Goal: Task Accomplishment & Management: Complete application form

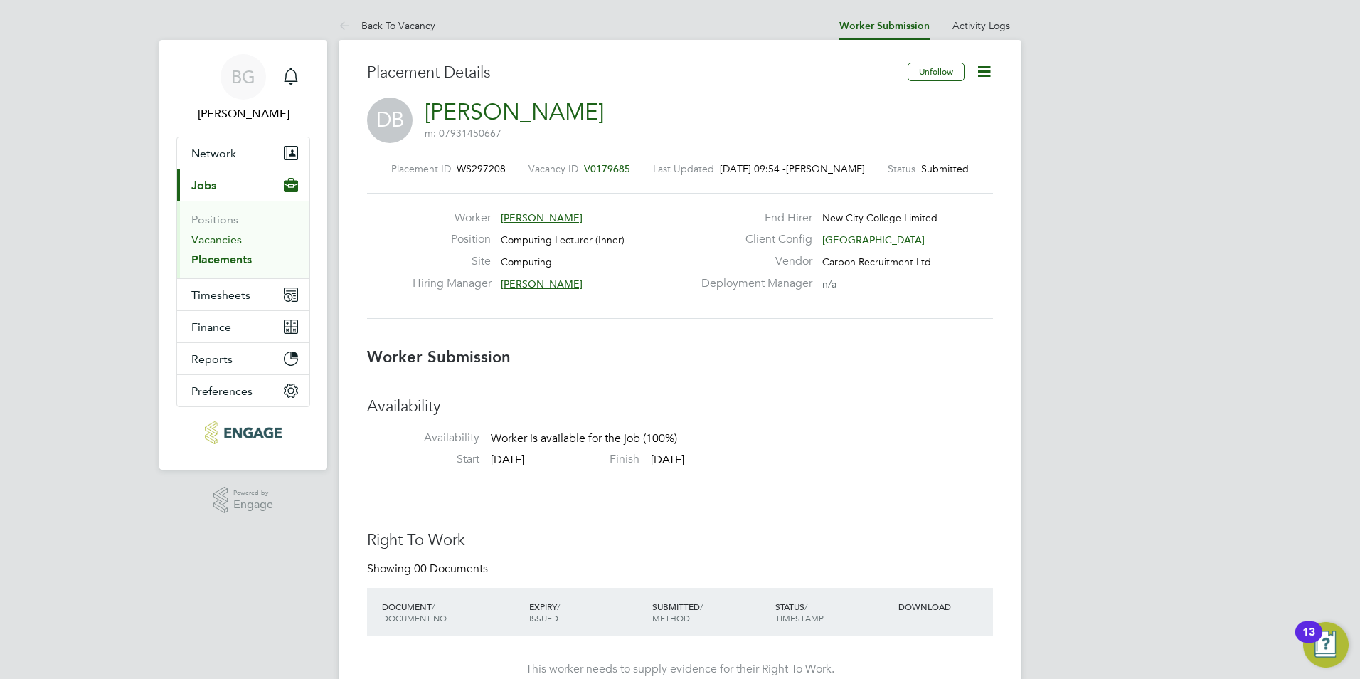
click at [231, 245] on link "Vacancies" at bounding box center [216, 240] width 51 height 14
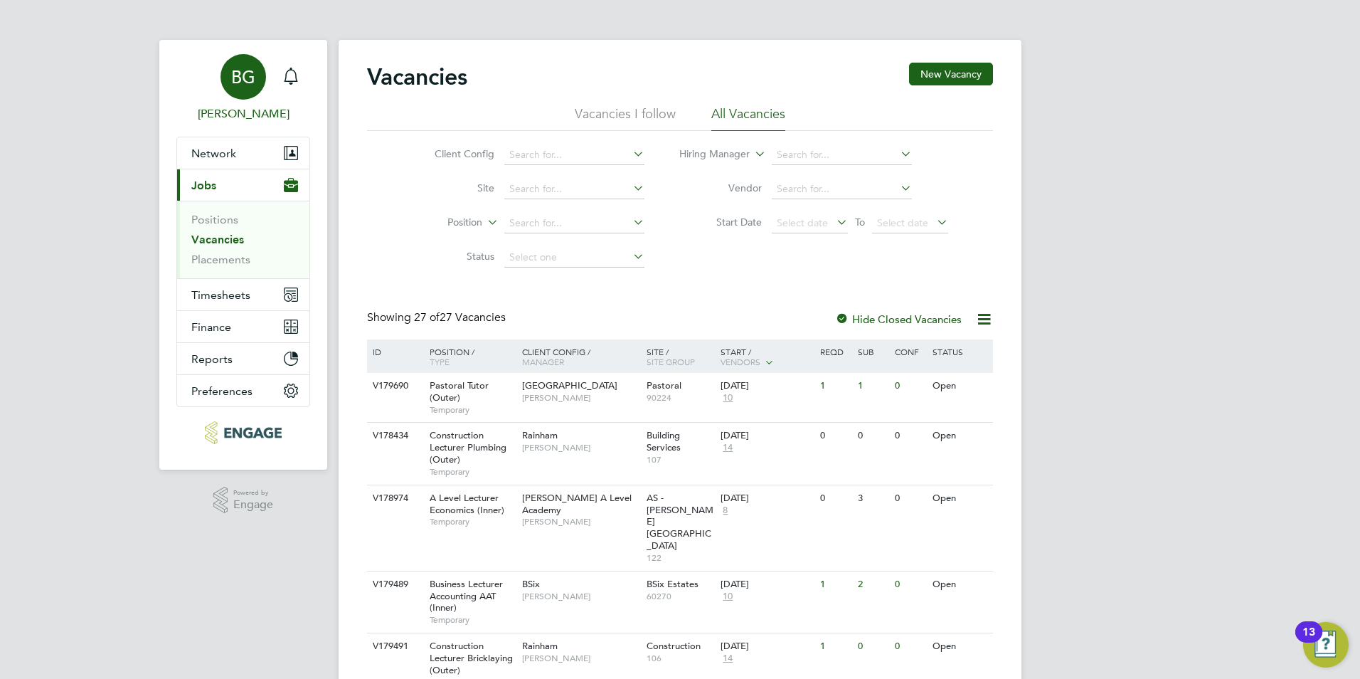
click at [226, 88] on div "BG" at bounding box center [244, 77] width 46 height 46
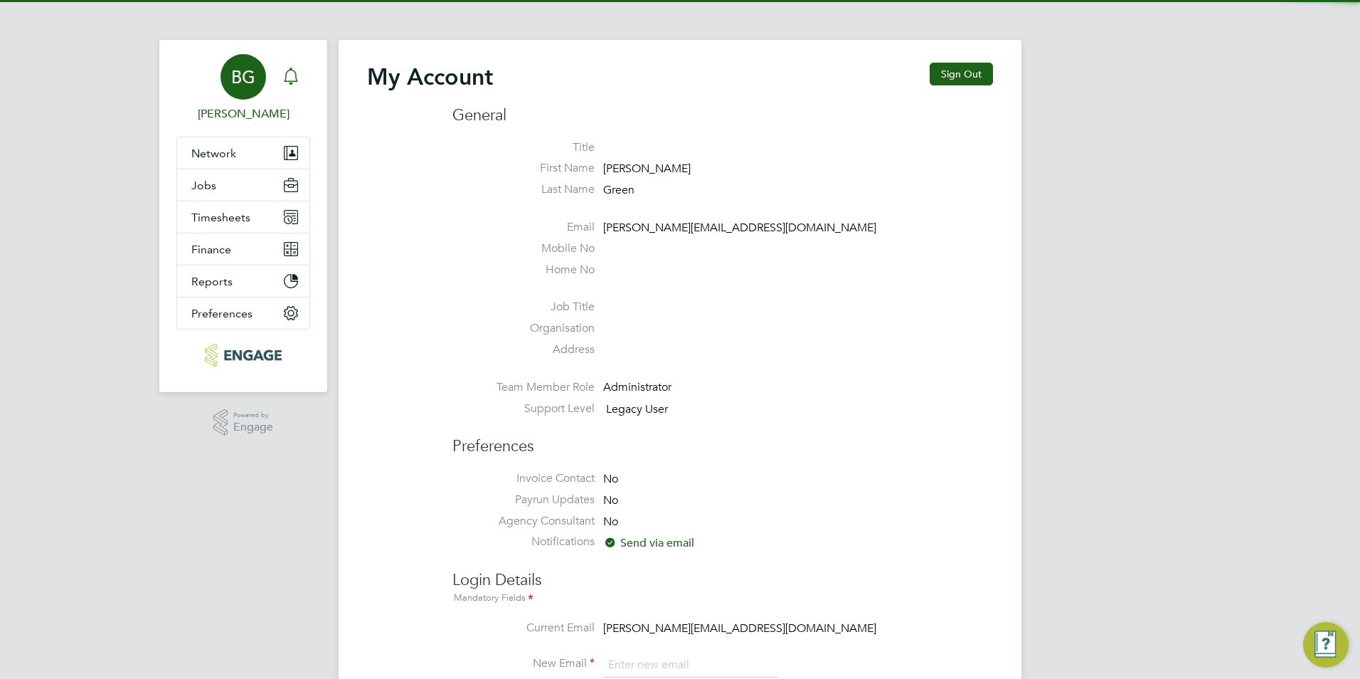
type input "becky@carbonrecruitment.co.uk"
click at [284, 74] on icon "Main navigation" at bounding box center [290, 76] width 17 height 17
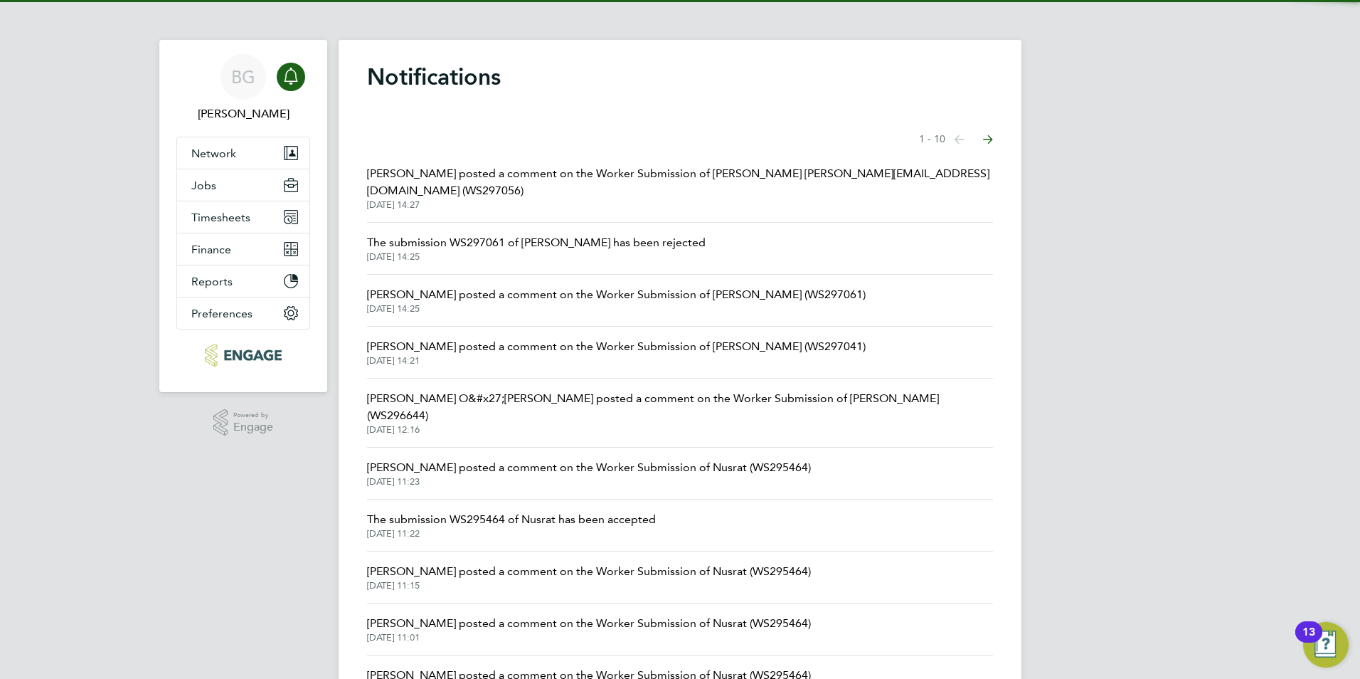
click at [618, 174] on span "Fraz Arshad posted a comment on the Worker Submission of Bahar Baharmawati@hotm…" at bounding box center [680, 182] width 626 height 34
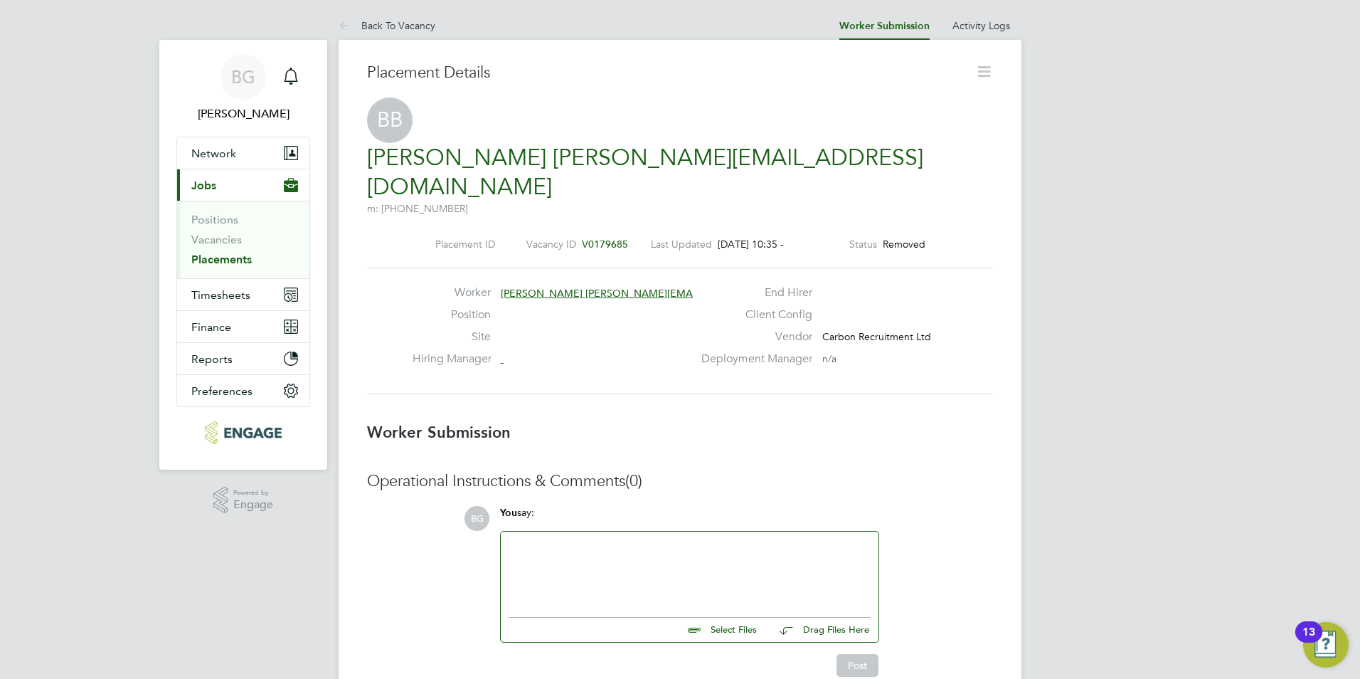
scroll to position [7, 7]
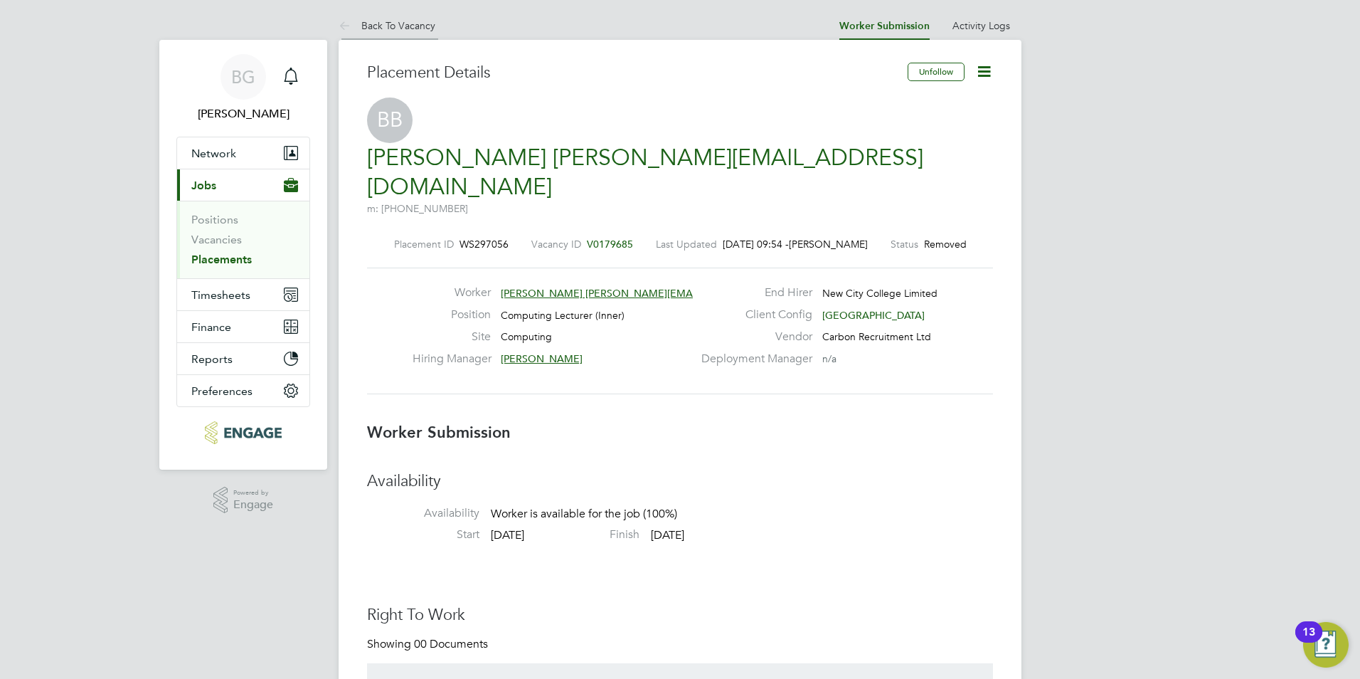
click at [348, 23] on icon at bounding box center [348, 27] width 18 height 18
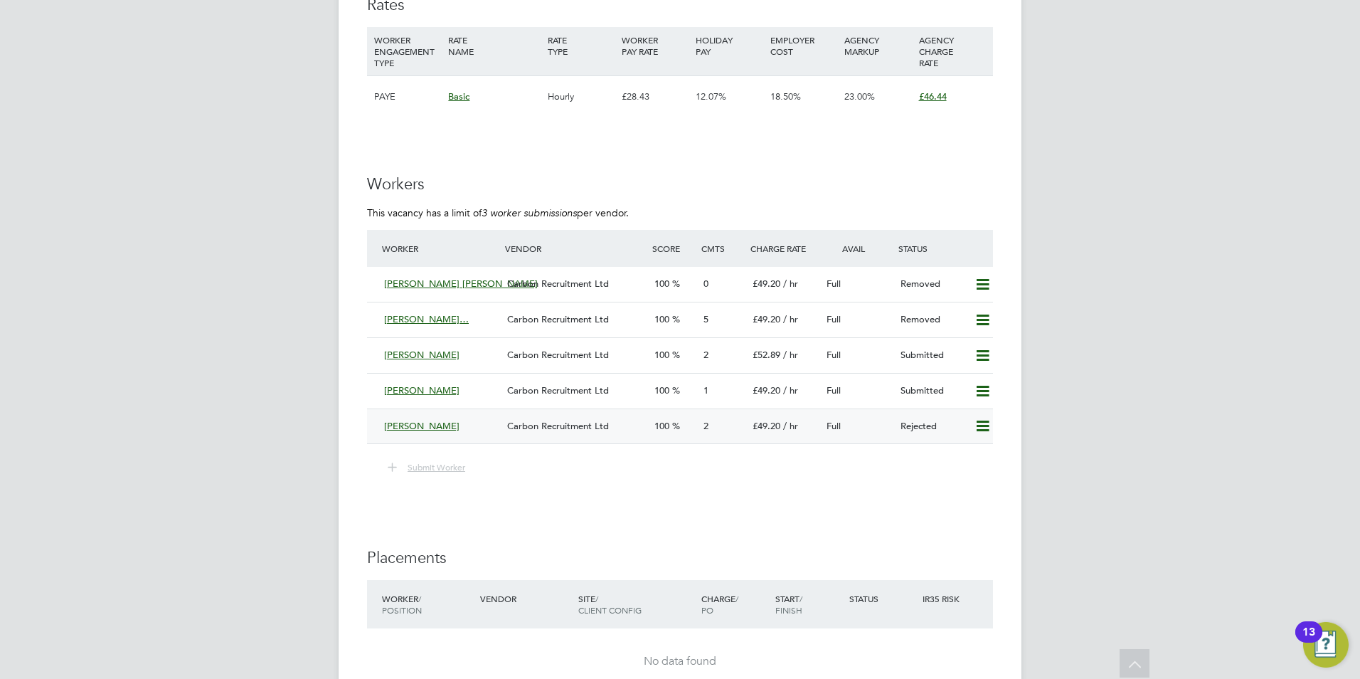
click at [981, 430] on icon at bounding box center [983, 426] width 18 height 11
click at [960, 447] on li "Resubmit" at bounding box center [959, 456] width 60 height 20
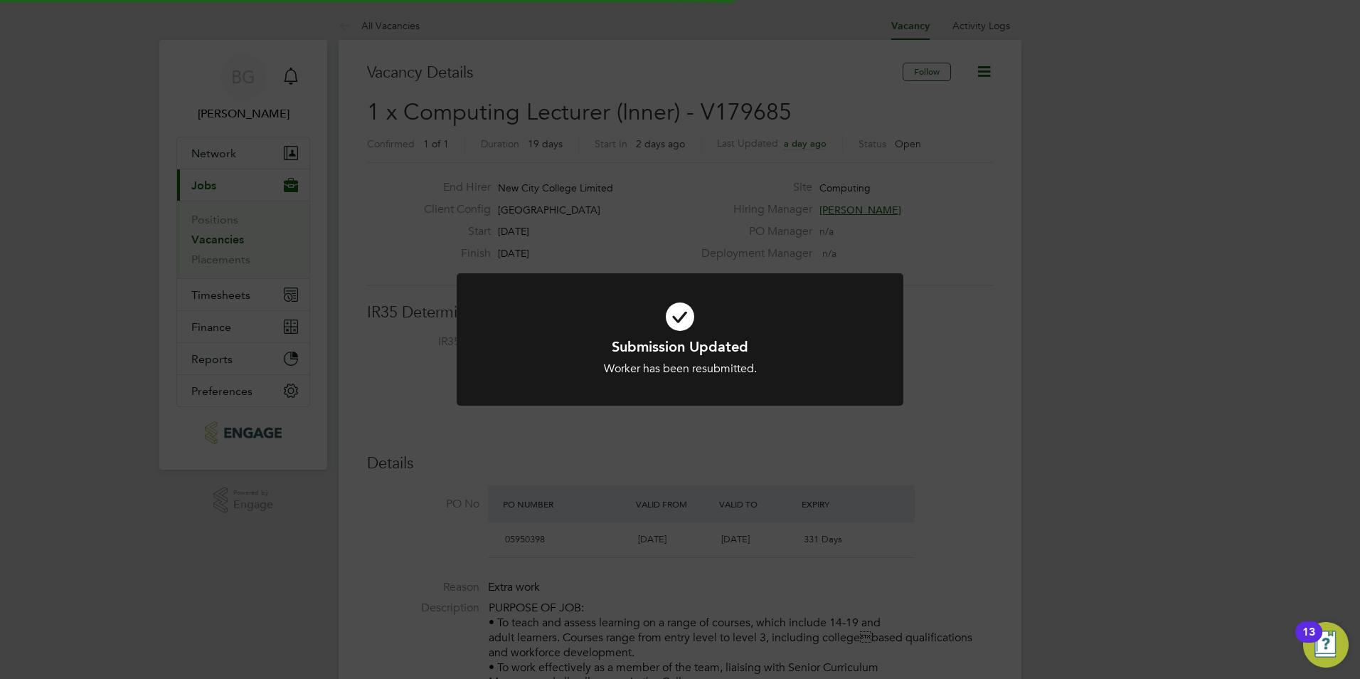
click at [830, 387] on div at bounding box center [680, 339] width 447 height 133
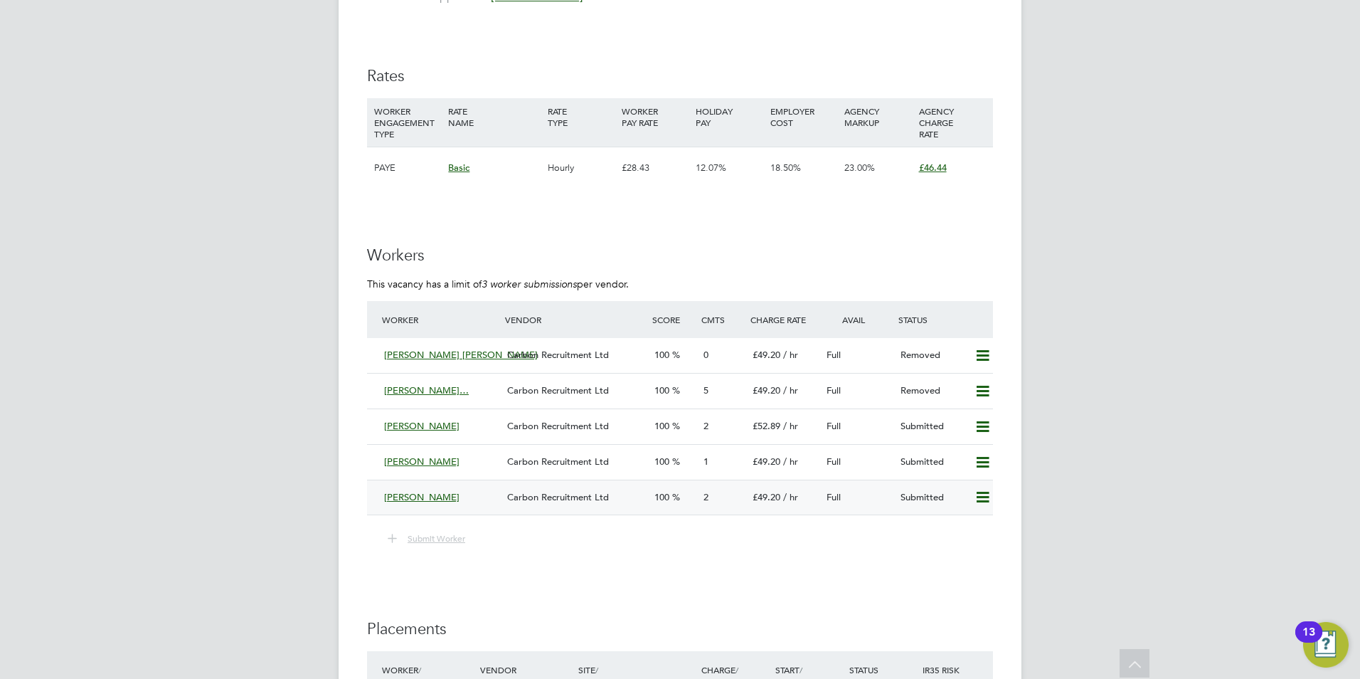
click at [978, 492] on icon at bounding box center [983, 497] width 18 height 11
click at [976, 522] on li "Remove" at bounding box center [962, 527] width 55 height 20
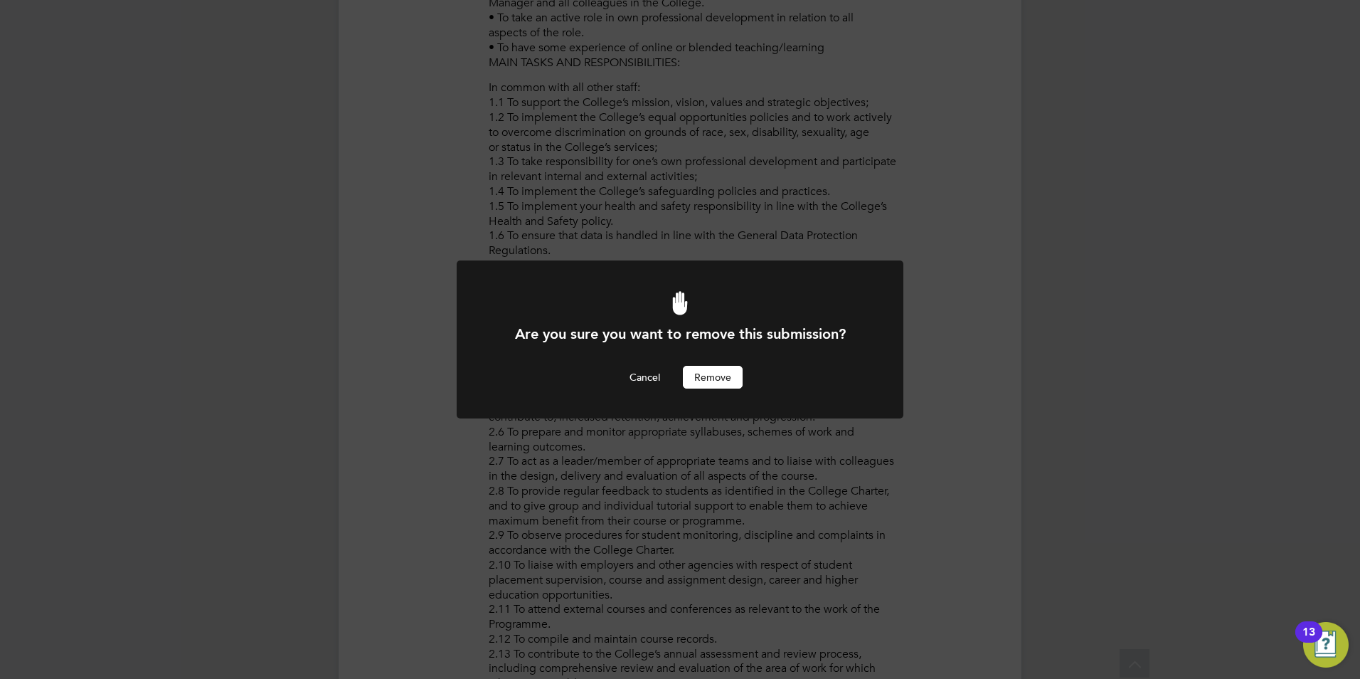
click at [699, 384] on button "Remove" at bounding box center [713, 377] width 60 height 23
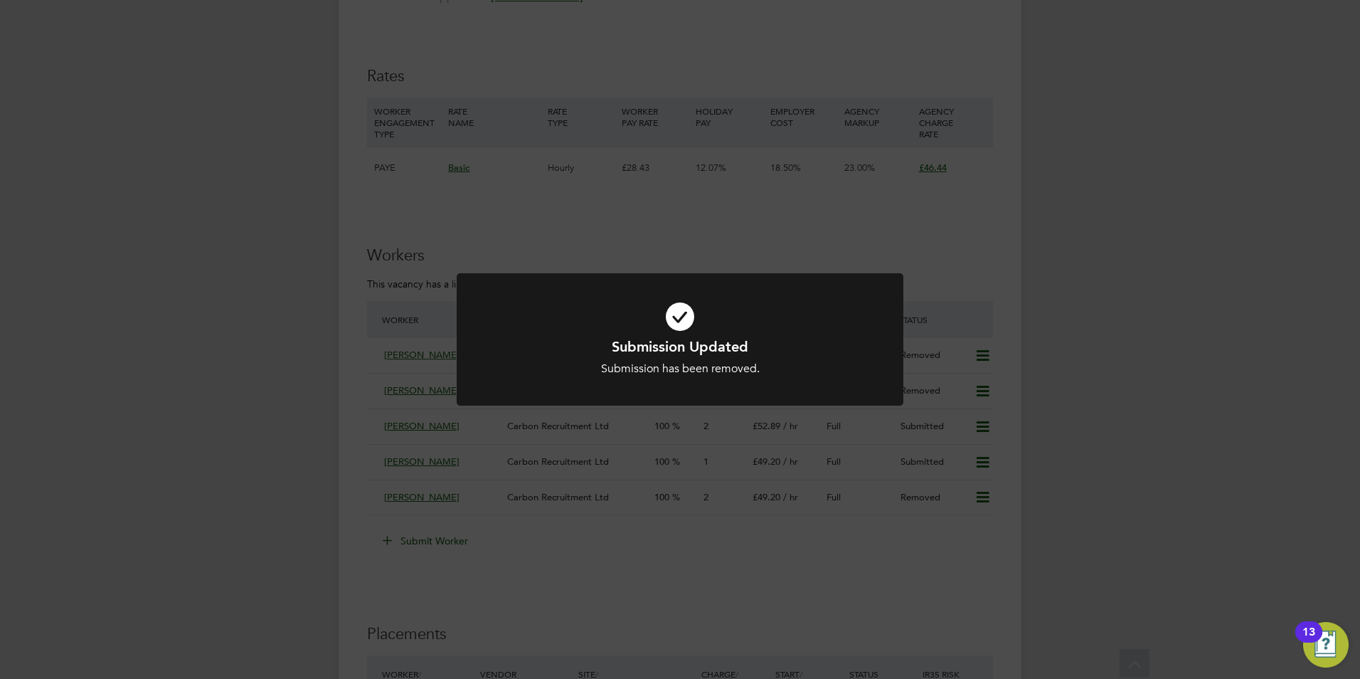
click at [623, 467] on div "Submission Updated Submission has been removed. Cancel Okay" at bounding box center [680, 339] width 1360 height 679
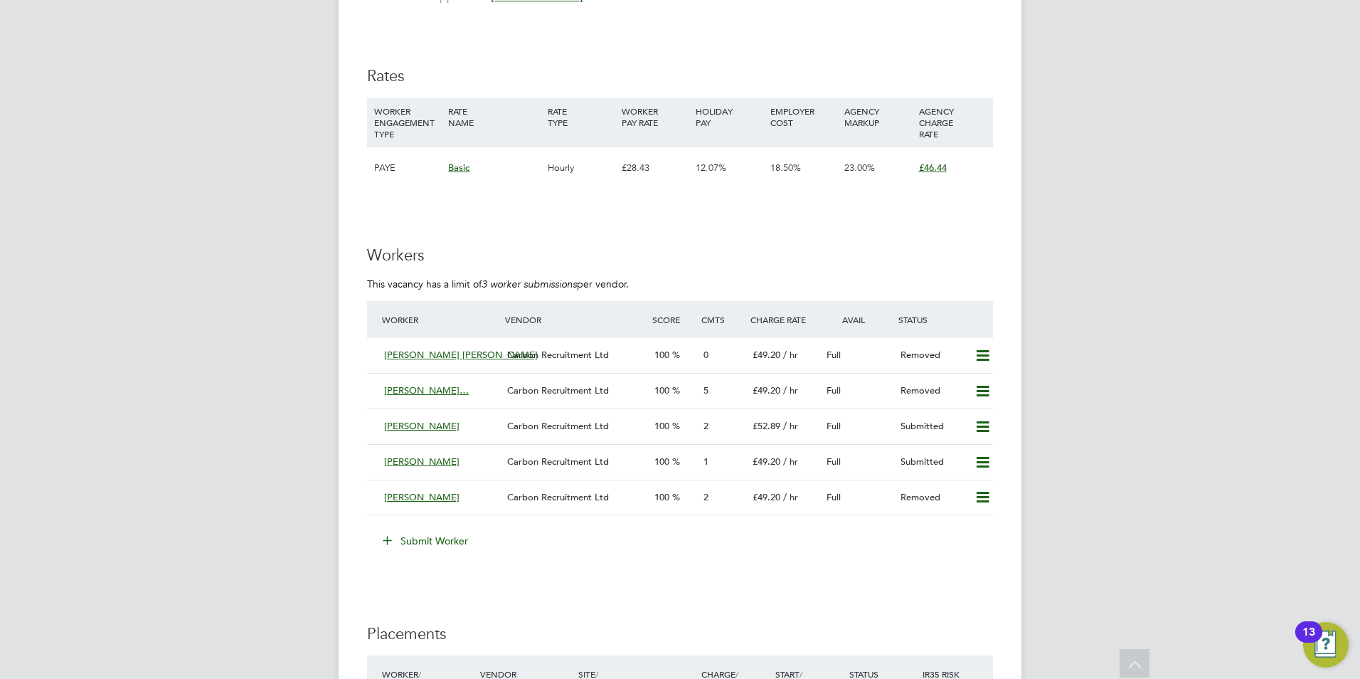
click at [408, 540] on button "Submit Worker" at bounding box center [426, 540] width 107 height 23
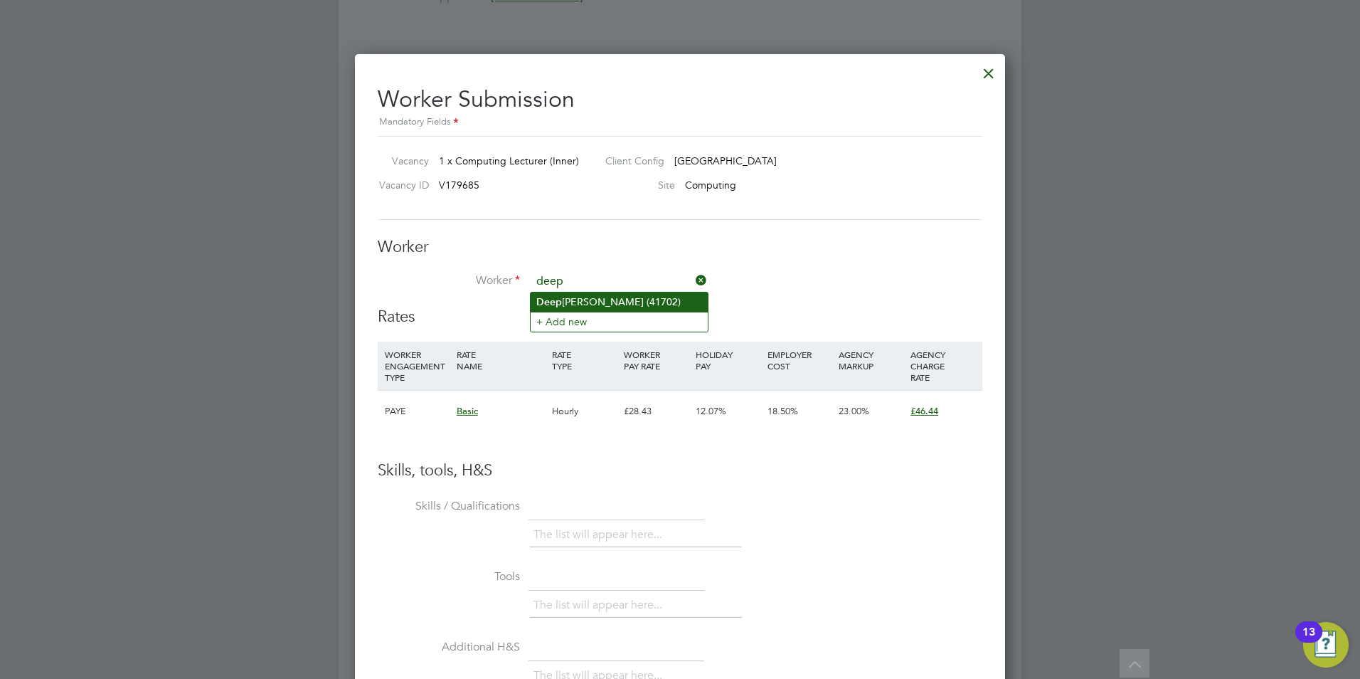
click at [599, 295] on li "Deep Gupta (41702)" at bounding box center [619, 301] width 177 height 19
type input "Deep Gupta (41702)"
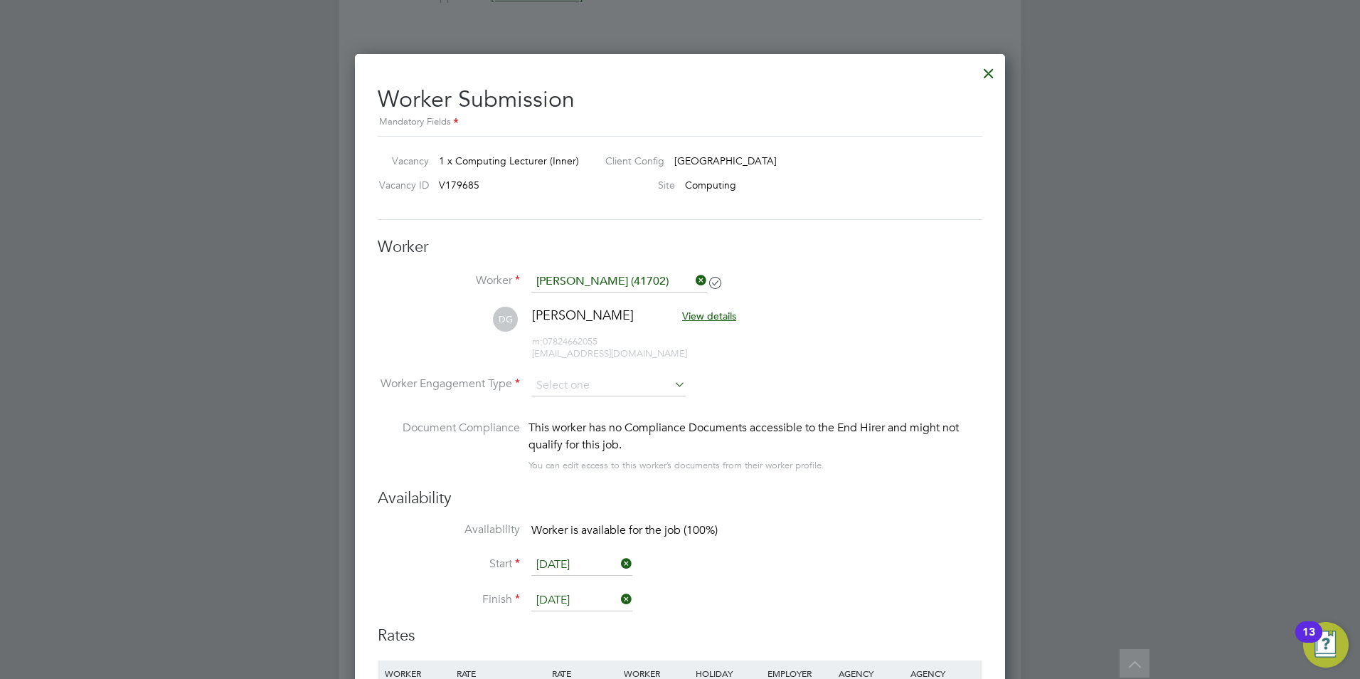
click at [585, 573] on input "[DATE]" at bounding box center [581, 564] width 101 height 21
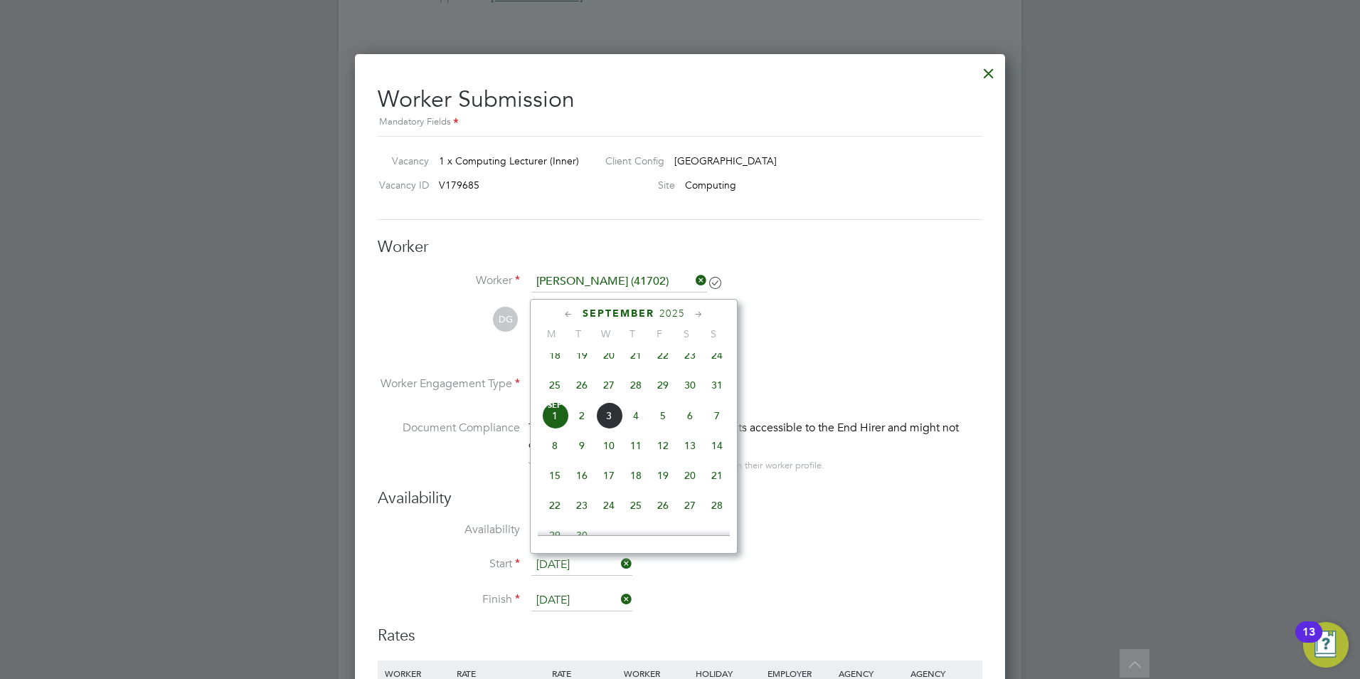
click at [546, 427] on span "Sep 1" at bounding box center [554, 415] width 27 height 27
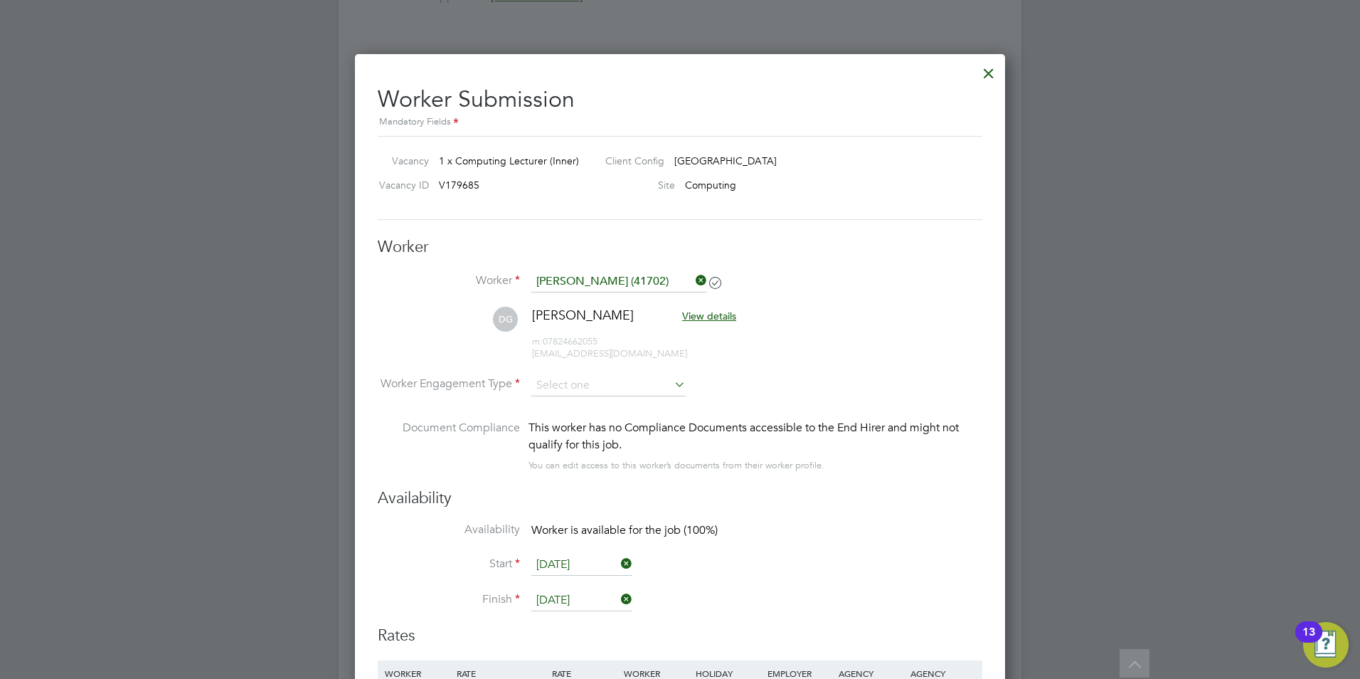
click at [578, 601] on input "[DATE]" at bounding box center [581, 600] width 101 height 21
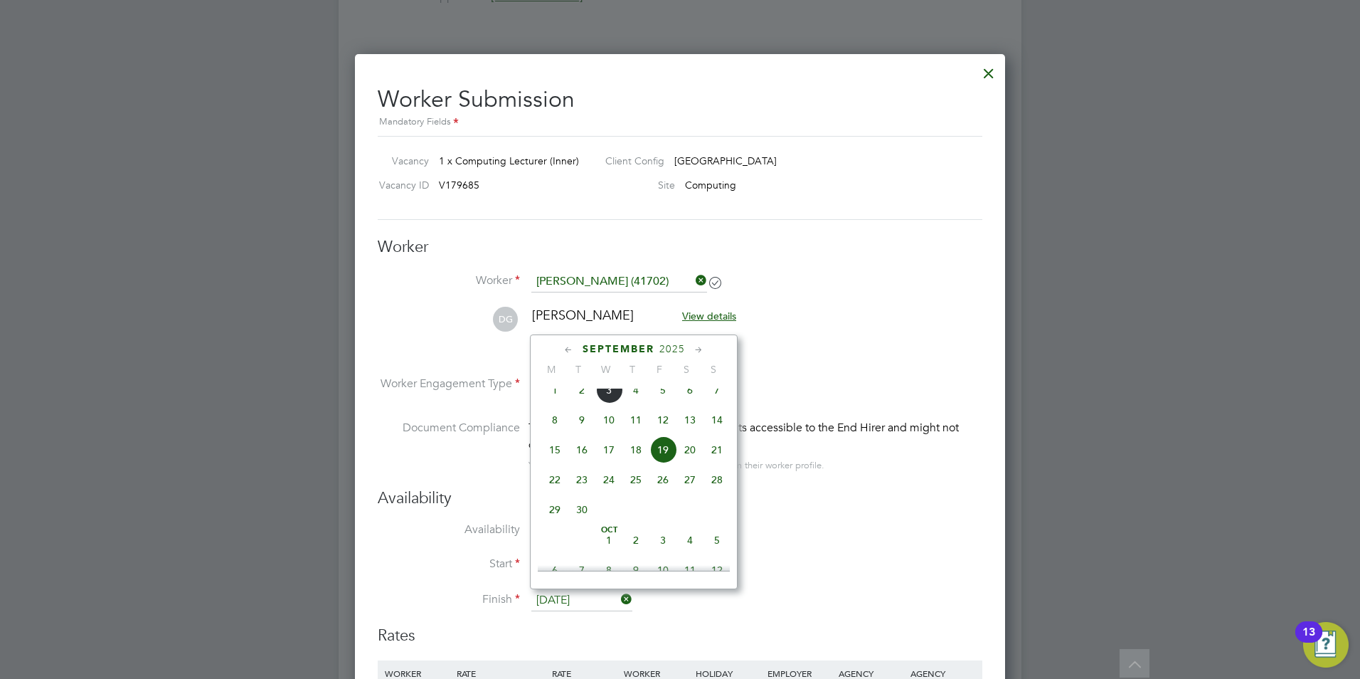
click at [665, 455] on span "19" at bounding box center [663, 449] width 27 height 27
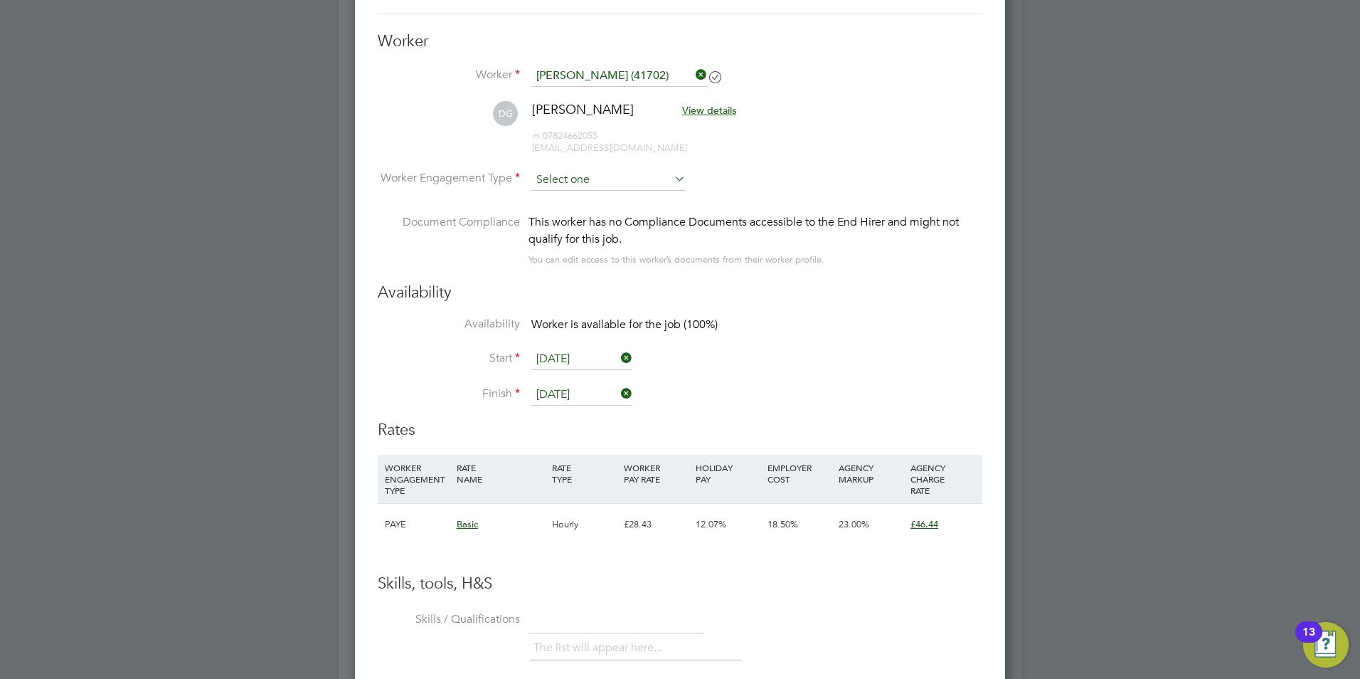
click at [583, 170] on input at bounding box center [608, 179] width 154 height 21
click at [587, 203] on li "Contract" at bounding box center [609, 199] width 156 height 18
type input "Contract"
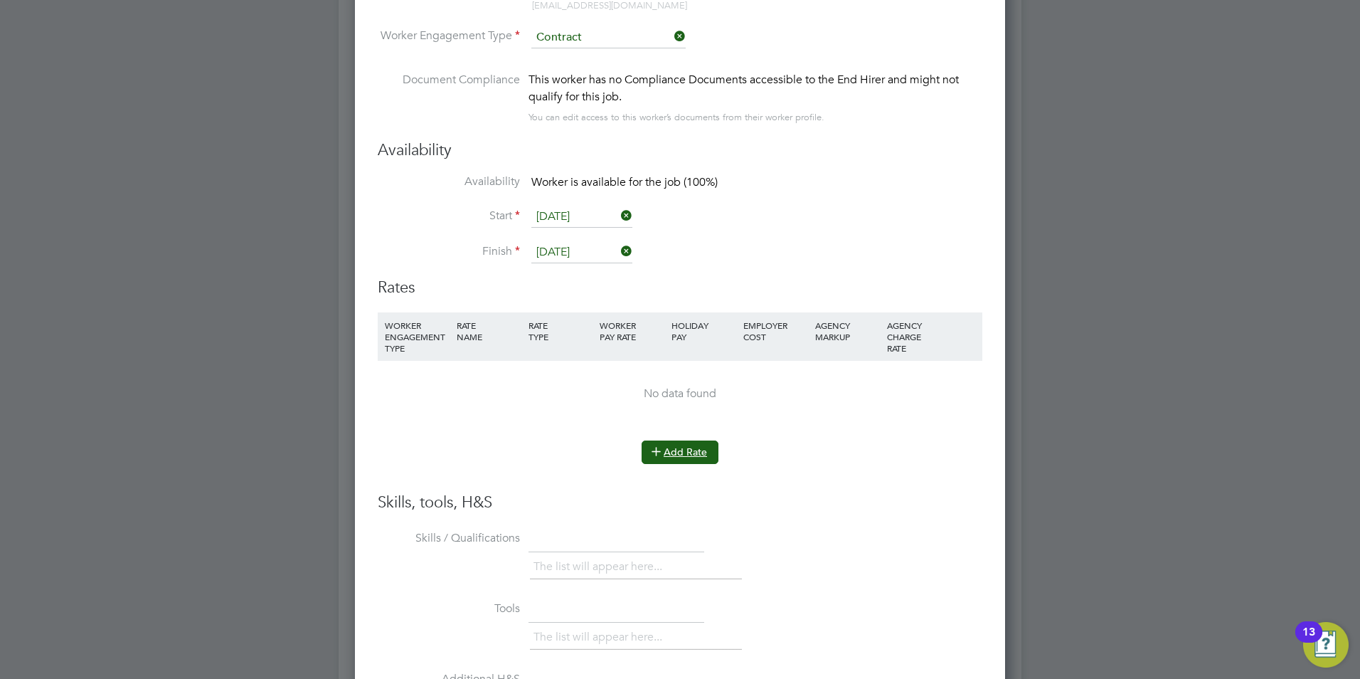
click at [681, 459] on button "Add Rate" at bounding box center [680, 451] width 77 height 23
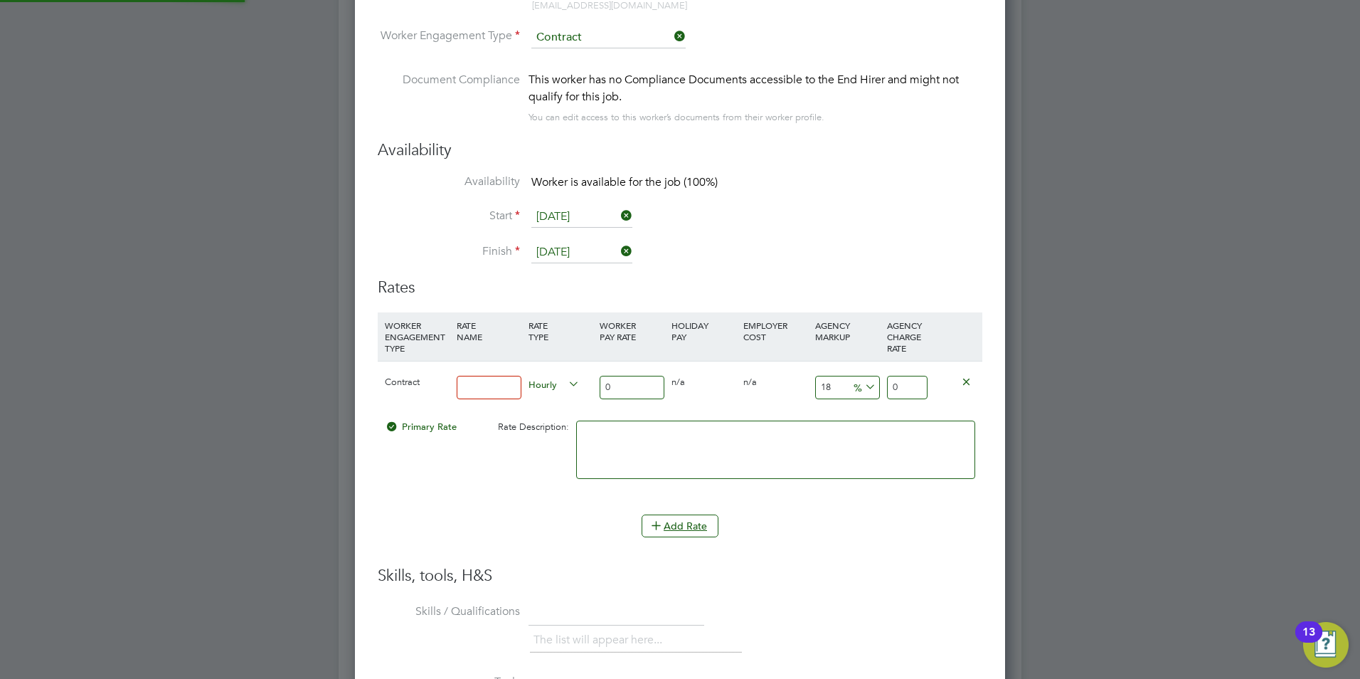
click at [504, 396] on input at bounding box center [489, 387] width 65 height 23
click at [630, 396] on input "0" at bounding box center [632, 387] width 65 height 23
click at [494, 391] on input "40" at bounding box center [489, 387] width 65 height 23
type input "4"
type input "basic"
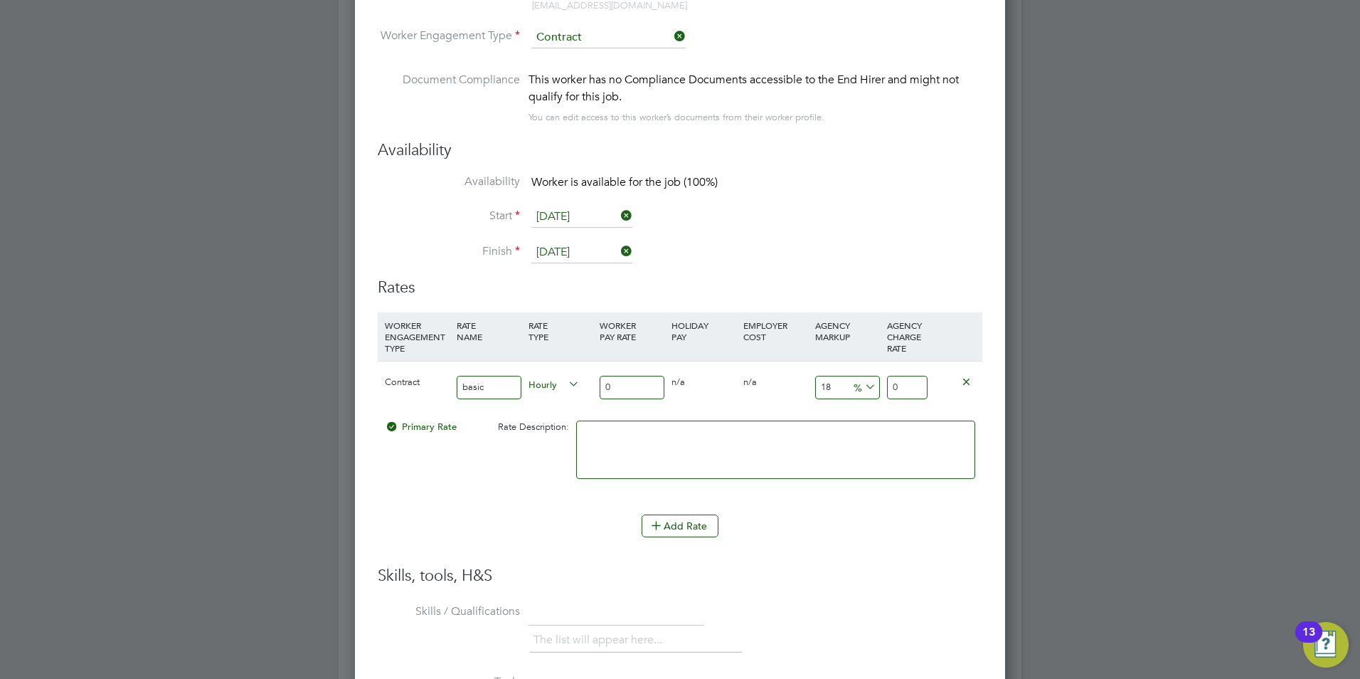
click at [639, 383] on input "0" at bounding box center [632, 387] width 65 height 23
type input "4"
type input "4.72"
type input "40"
type input "47.2"
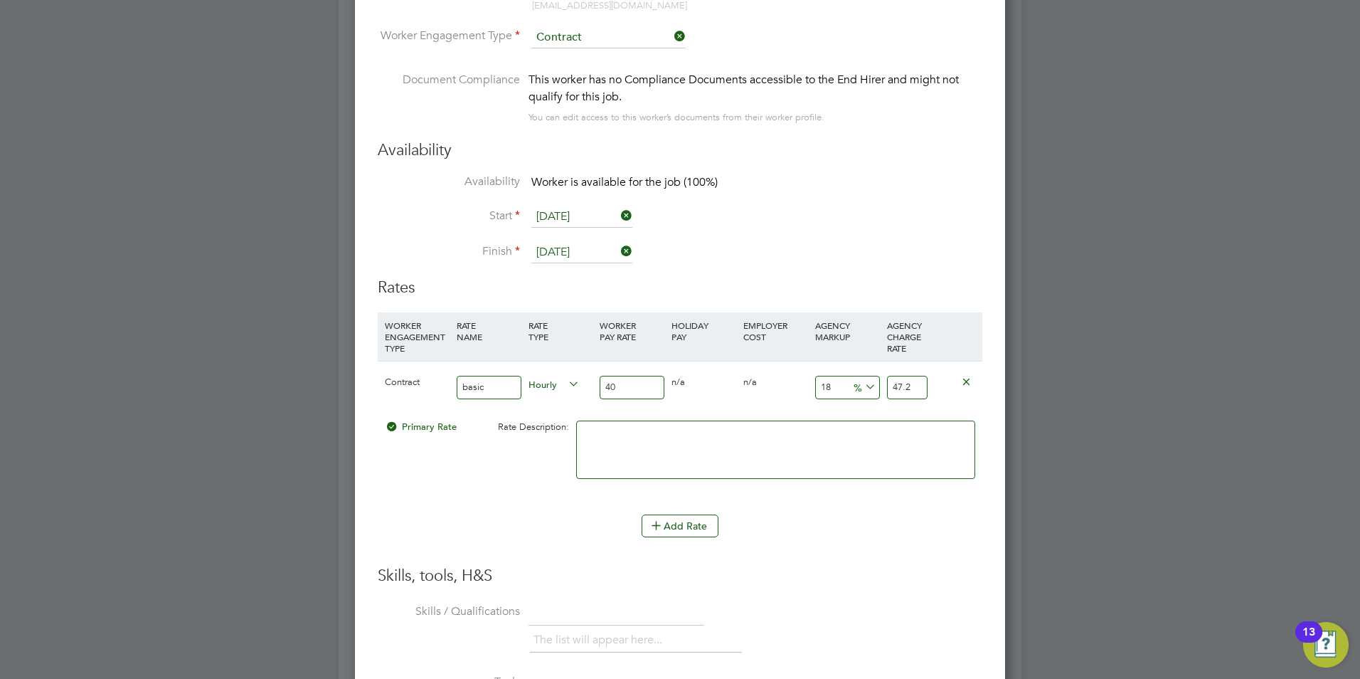
type input "40"
click at [836, 379] on input "18" at bounding box center [847, 387] width 65 height 23
type input "1"
type input "40.4"
type input "2"
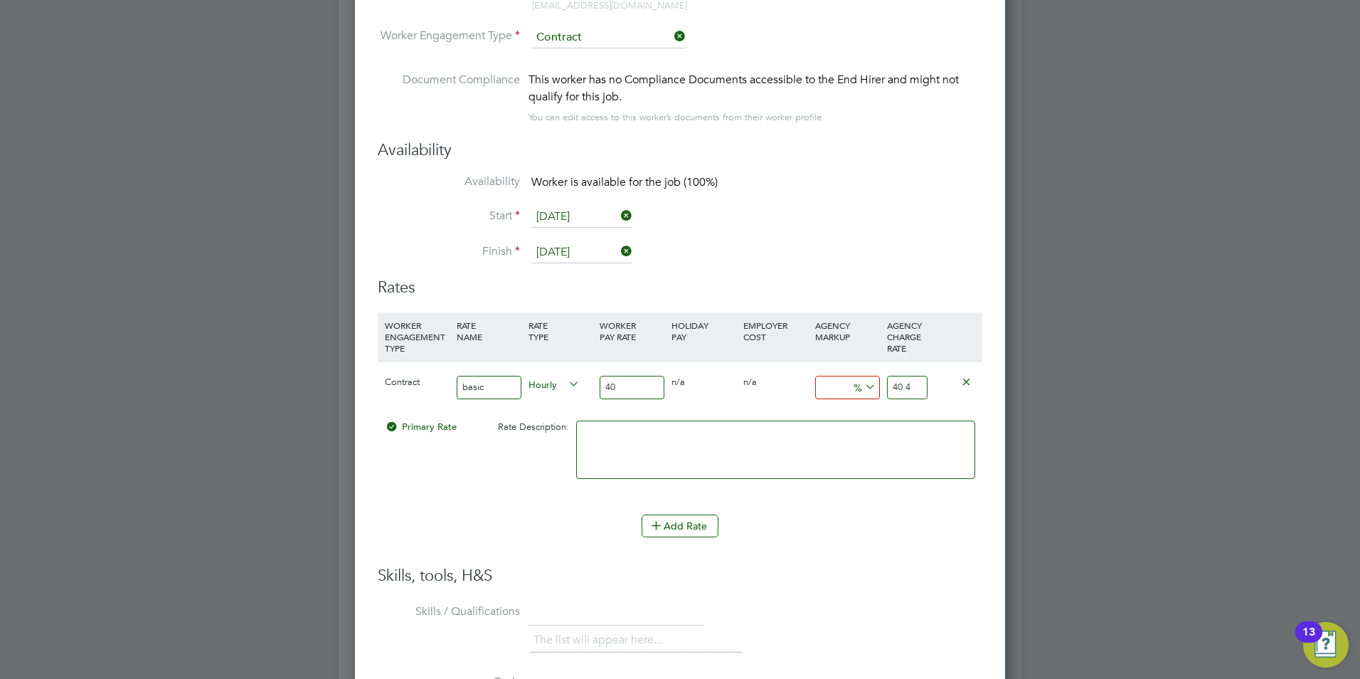
type input "40.8"
type input "23"
type input "49.2"
type input "23"
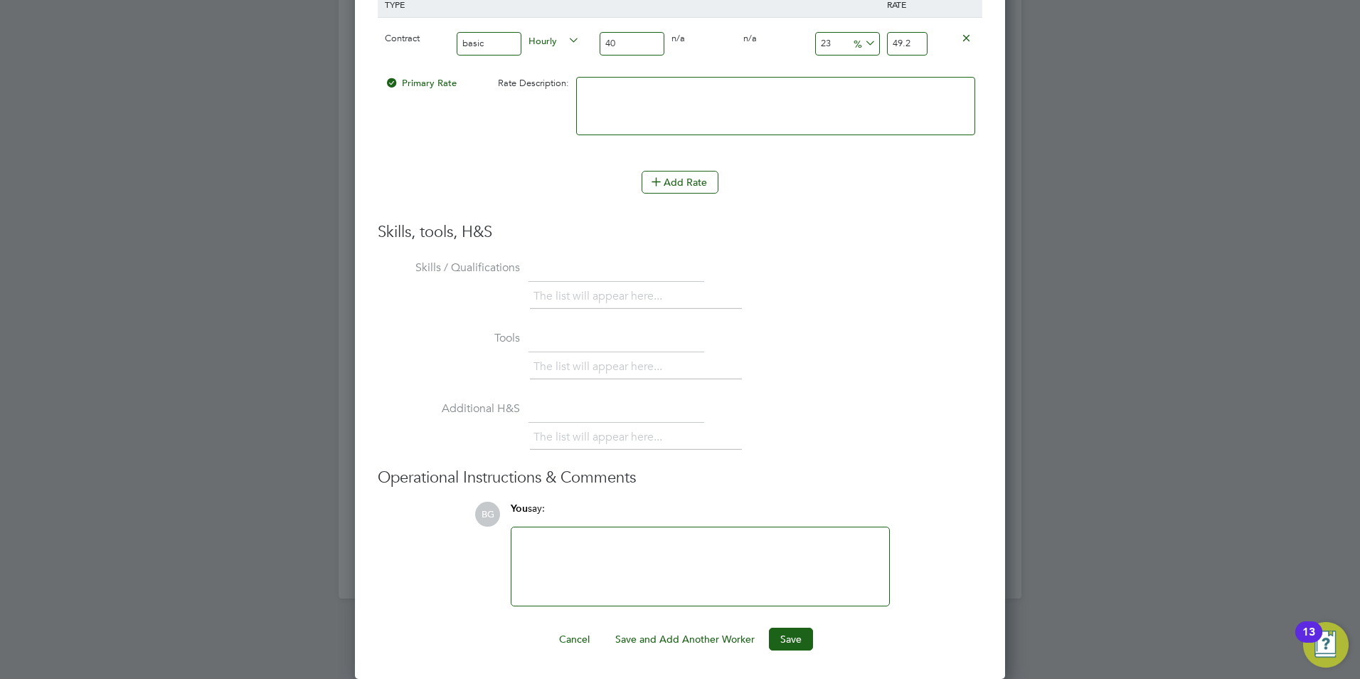
click at [633, 532] on div at bounding box center [701, 566] width 378 height 78
click at [787, 645] on button "Save" at bounding box center [791, 639] width 44 height 23
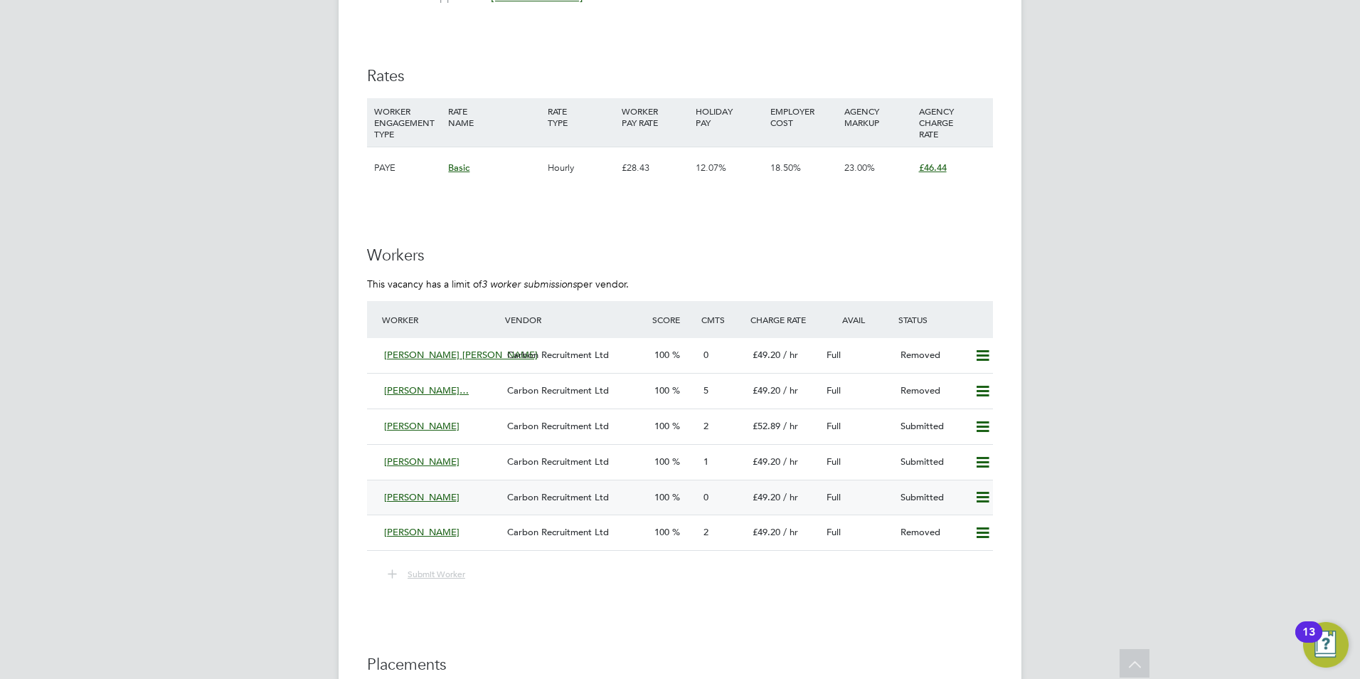
click at [429, 498] on span "[PERSON_NAME]" at bounding box center [421, 497] width 75 height 12
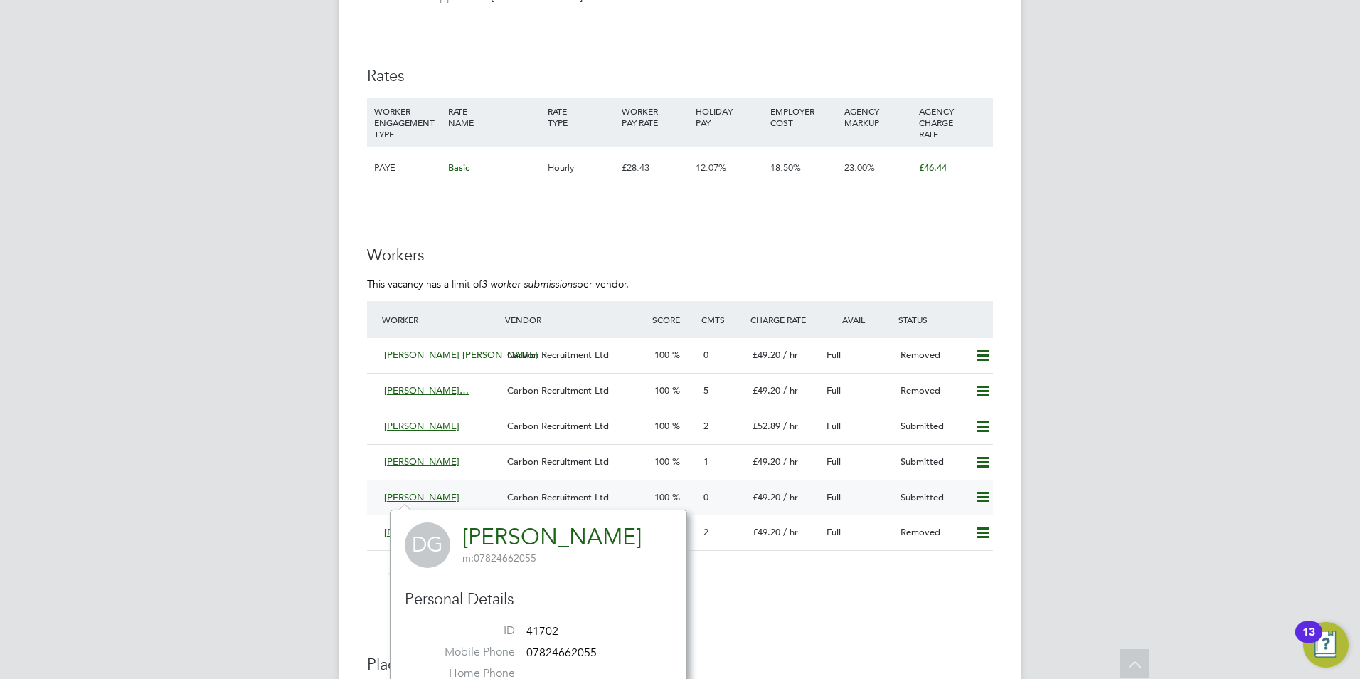
click at [424, 502] on span "[PERSON_NAME]" at bounding box center [421, 497] width 75 height 12
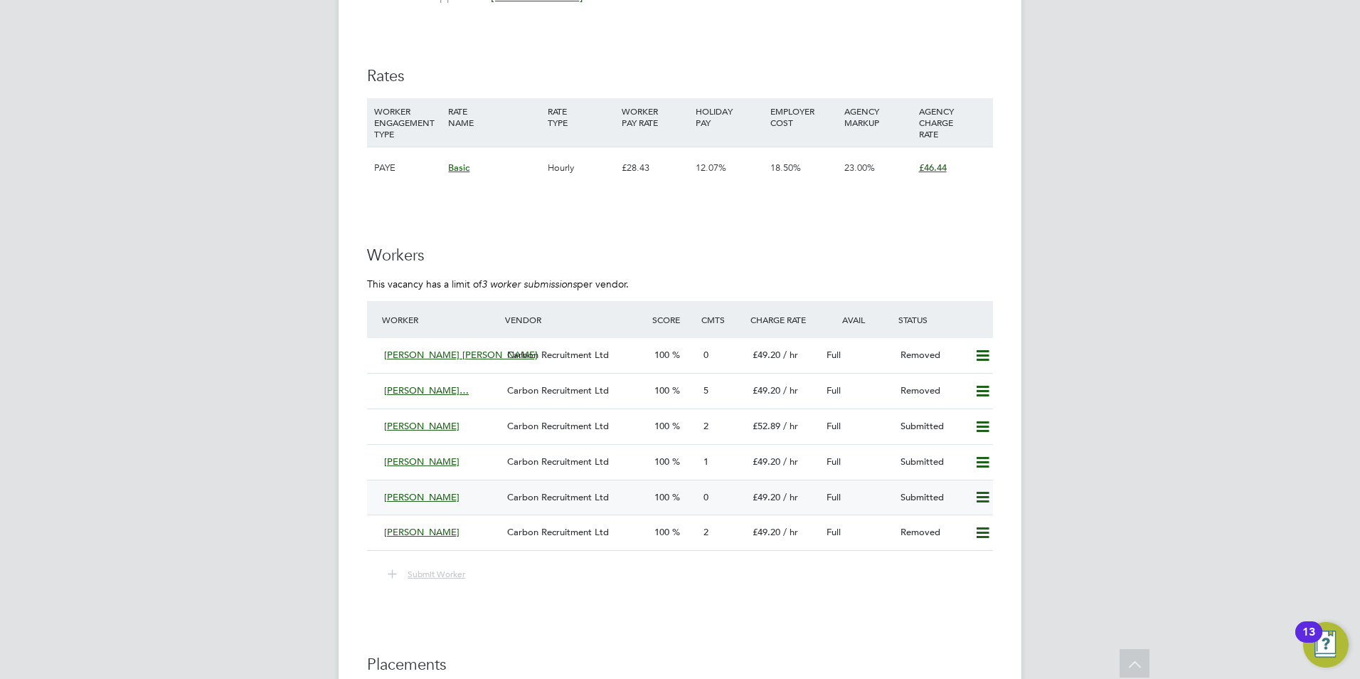
click at [425, 499] on span "[PERSON_NAME]" at bounding box center [421, 497] width 75 height 12
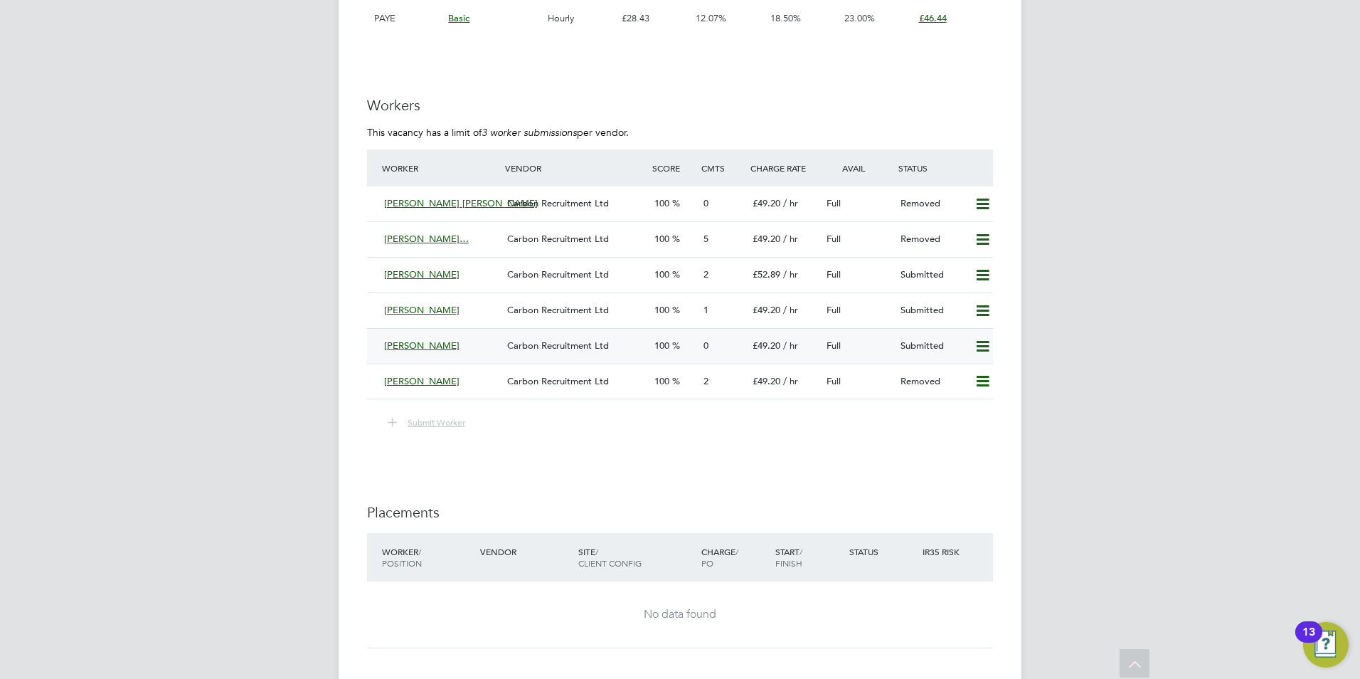
click at [423, 352] on div "[PERSON_NAME]" at bounding box center [440, 345] width 123 height 23
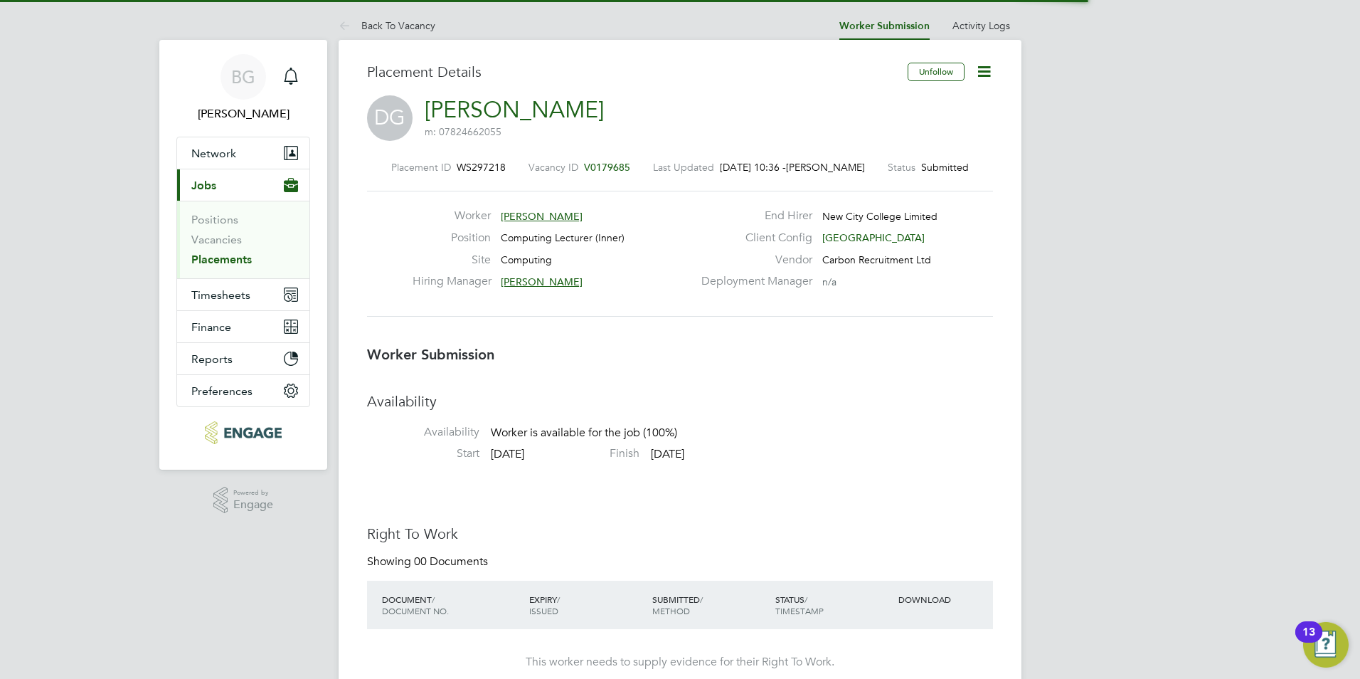
drag, startPoint x: 423, startPoint y: 352, endPoint x: 448, endPoint y: 390, distance: 44.8
click at [445, 392] on div "Worker Submission Availability Availability Worker is available for the job (10…" at bounding box center [680, 602] width 626 height 515
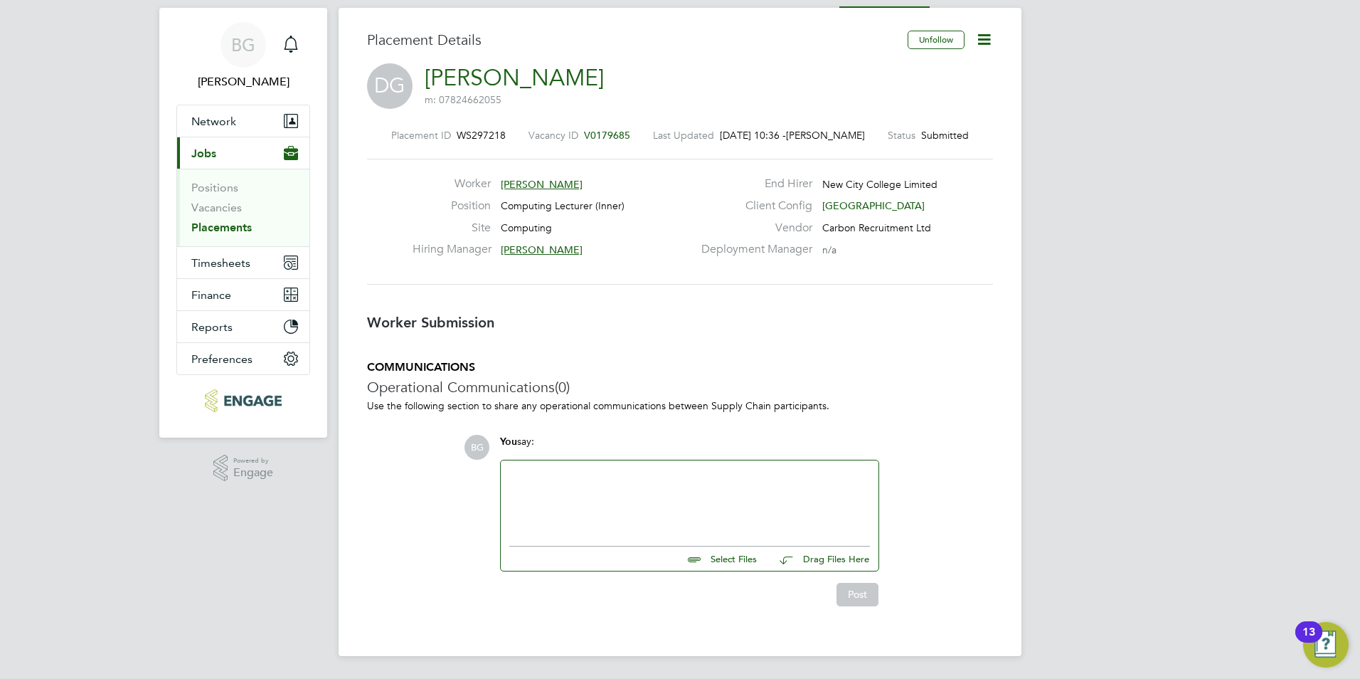
click at [723, 554] on input "file" at bounding box center [763, 556] width 213 height 20
click at [732, 555] on input "file" at bounding box center [763, 556] width 213 height 20
type input "C:\fakepath\Deep_Computer_Sc_ICT_Teacher_IT_Lecturer_CV.docx"
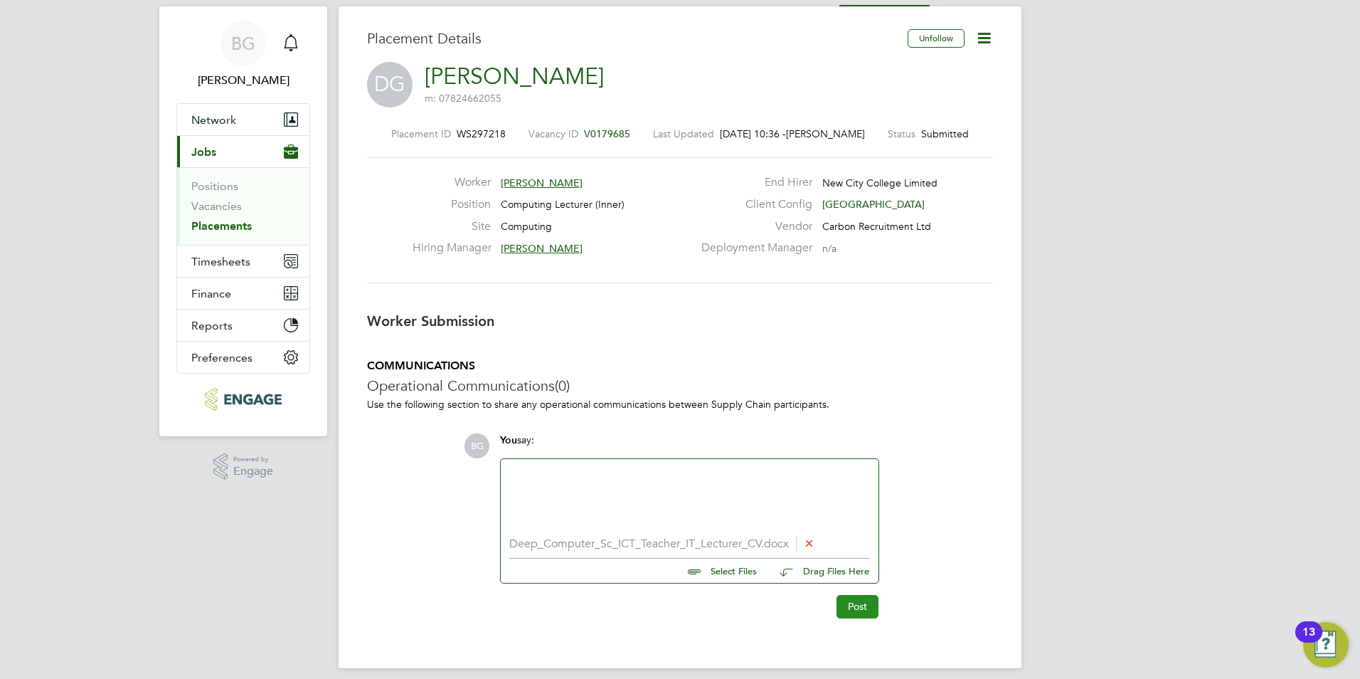
click at [856, 603] on button "Post" at bounding box center [858, 606] width 42 height 23
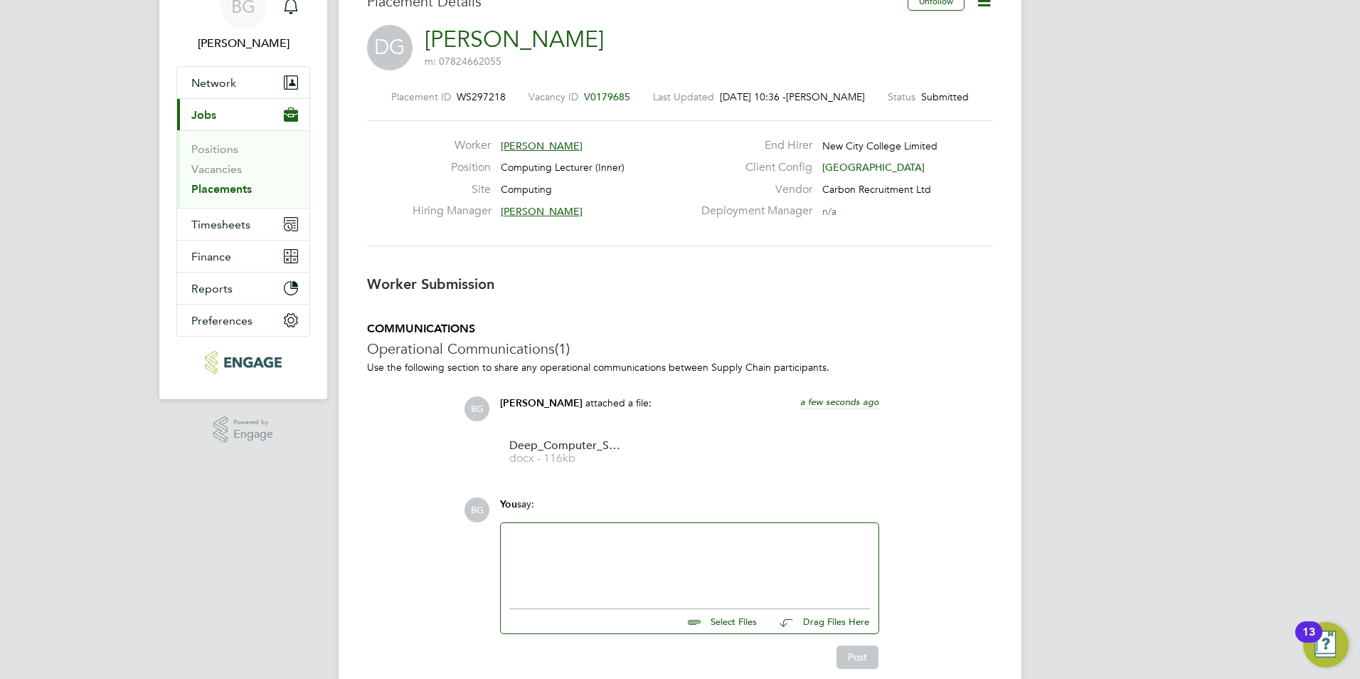
scroll to position [134, 0]
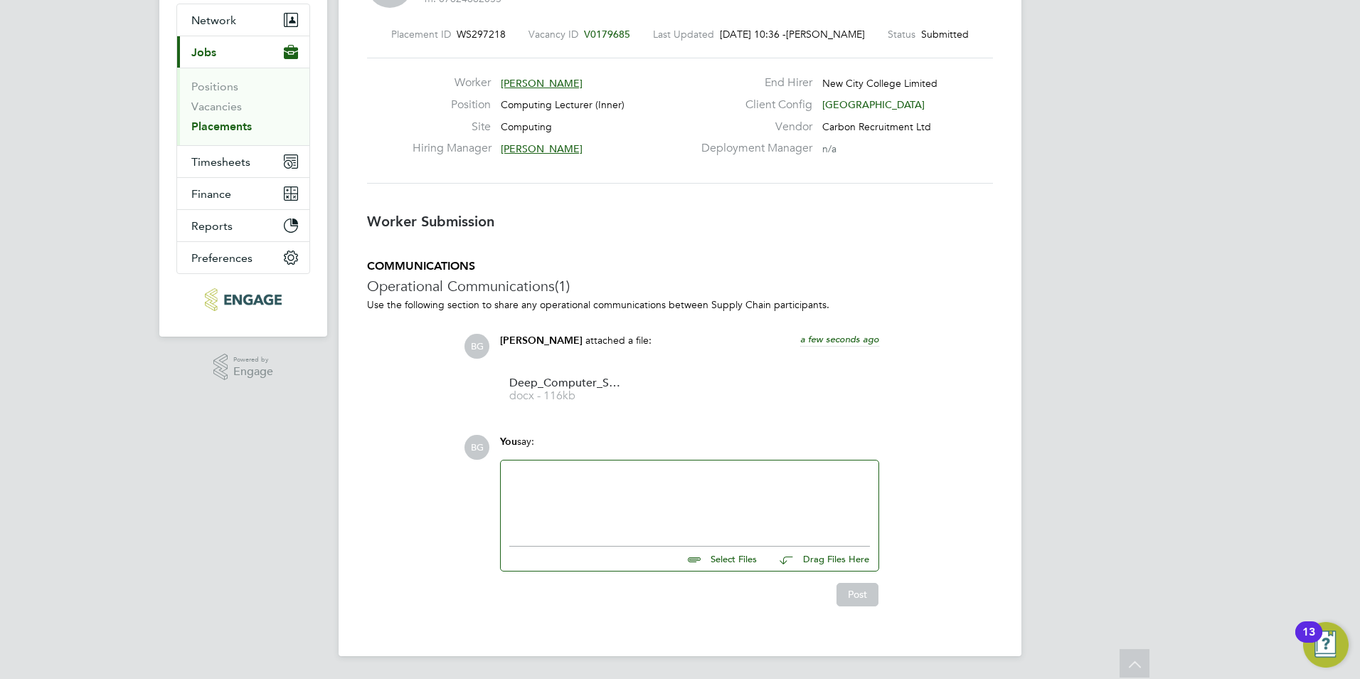
click at [779, 494] on div at bounding box center [689, 499] width 361 height 61
click at [882, 594] on div "Post" at bounding box center [688, 590] width 393 height 34
click at [879, 595] on div "Post" at bounding box center [688, 590] width 393 height 34
click at [858, 600] on button "Post" at bounding box center [858, 596] width 42 height 23
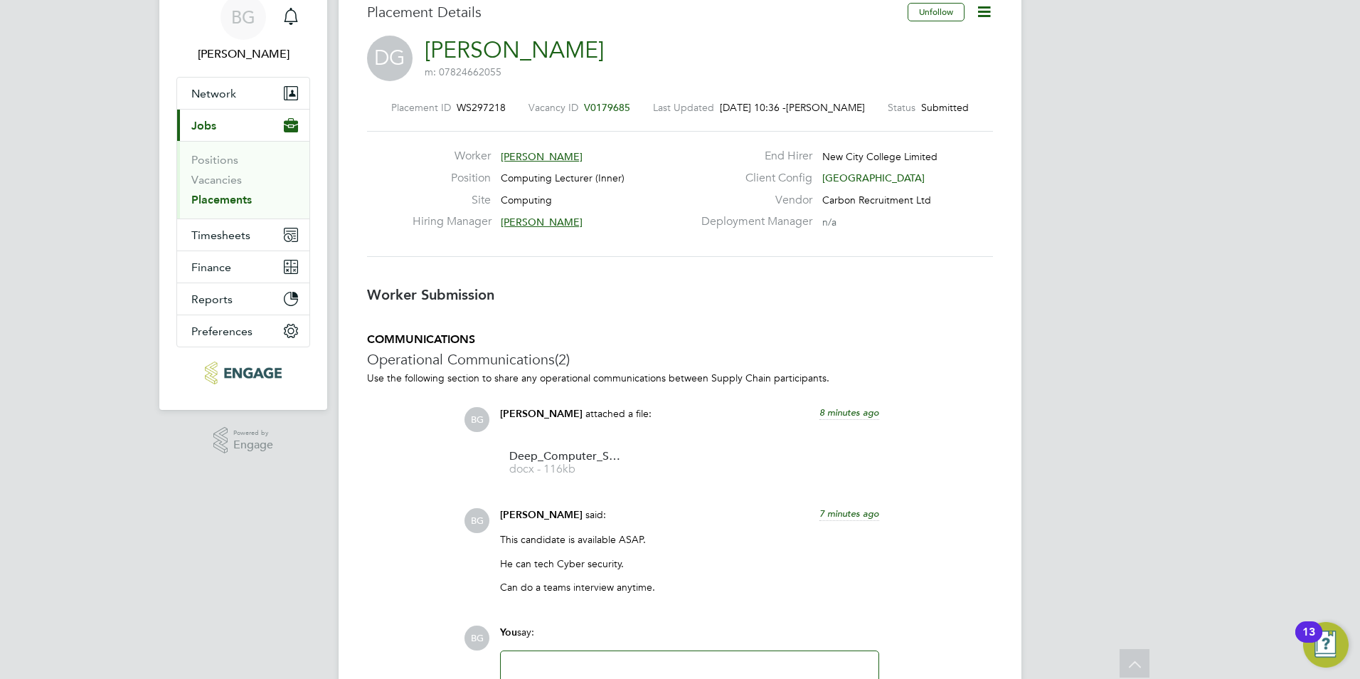
scroll to position [0, 0]
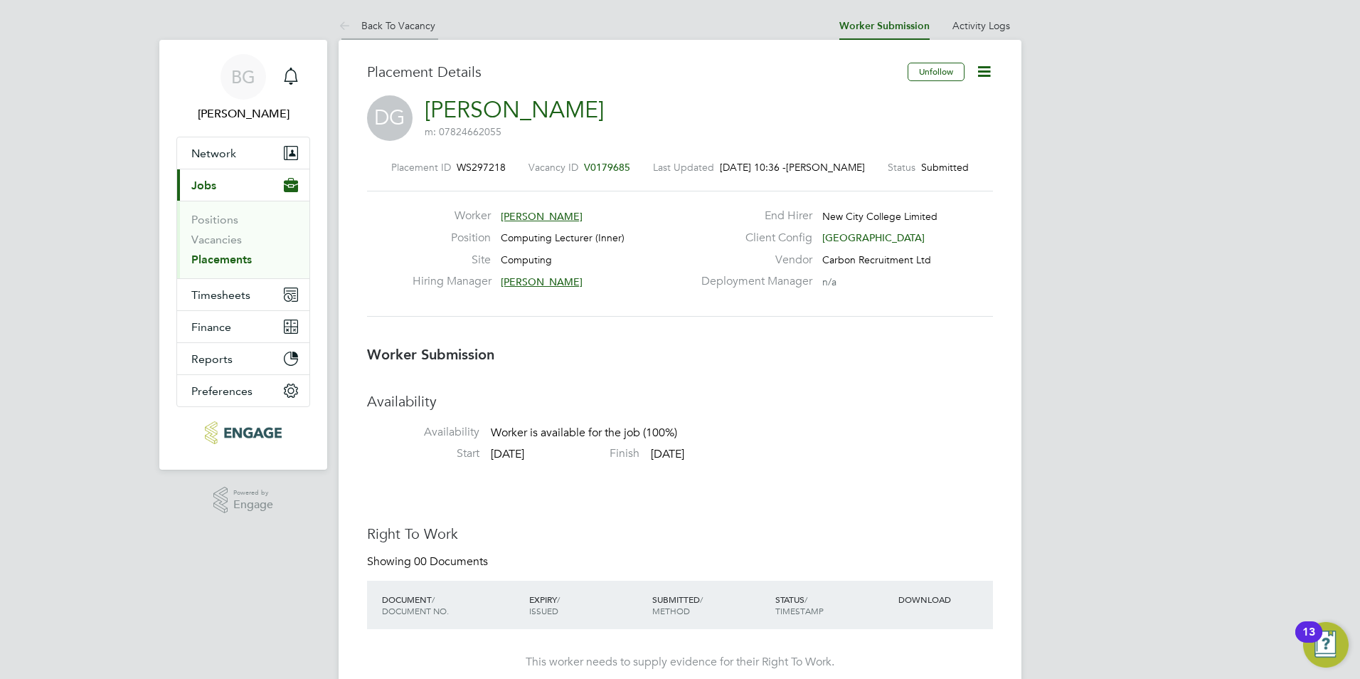
click at [341, 21] on icon at bounding box center [348, 27] width 18 height 18
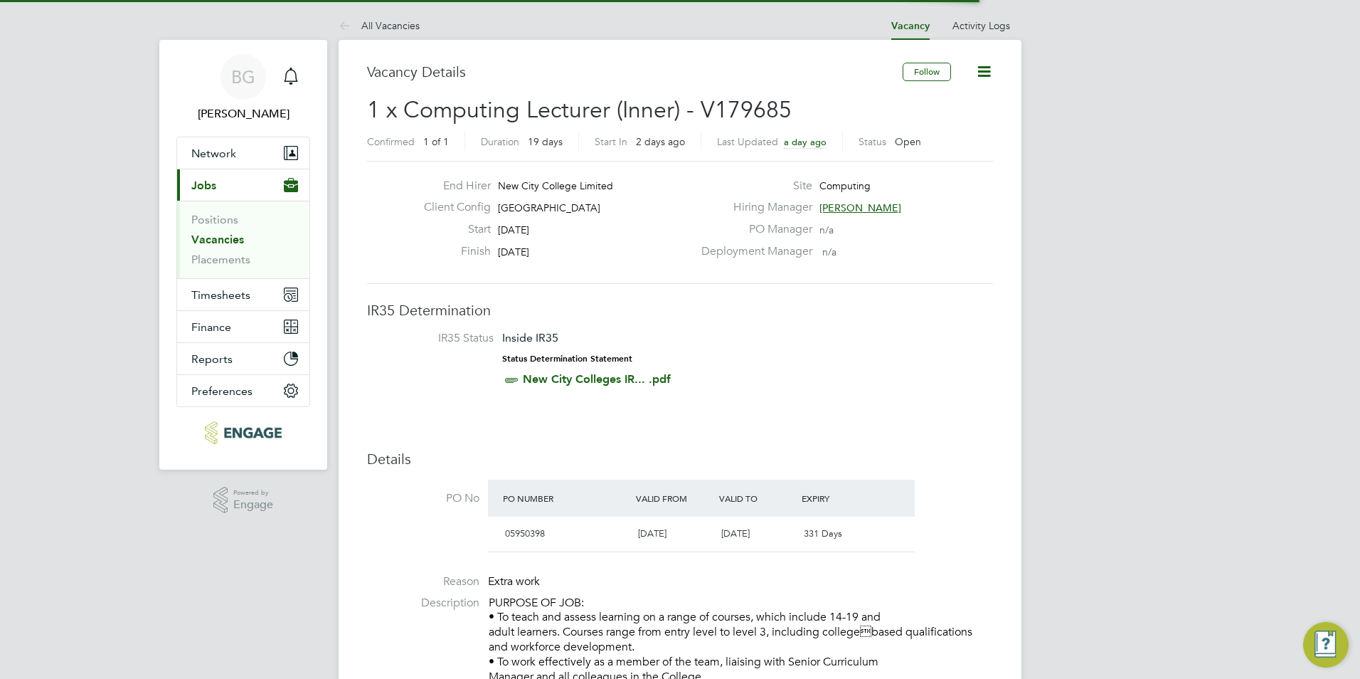
scroll to position [24, 134]
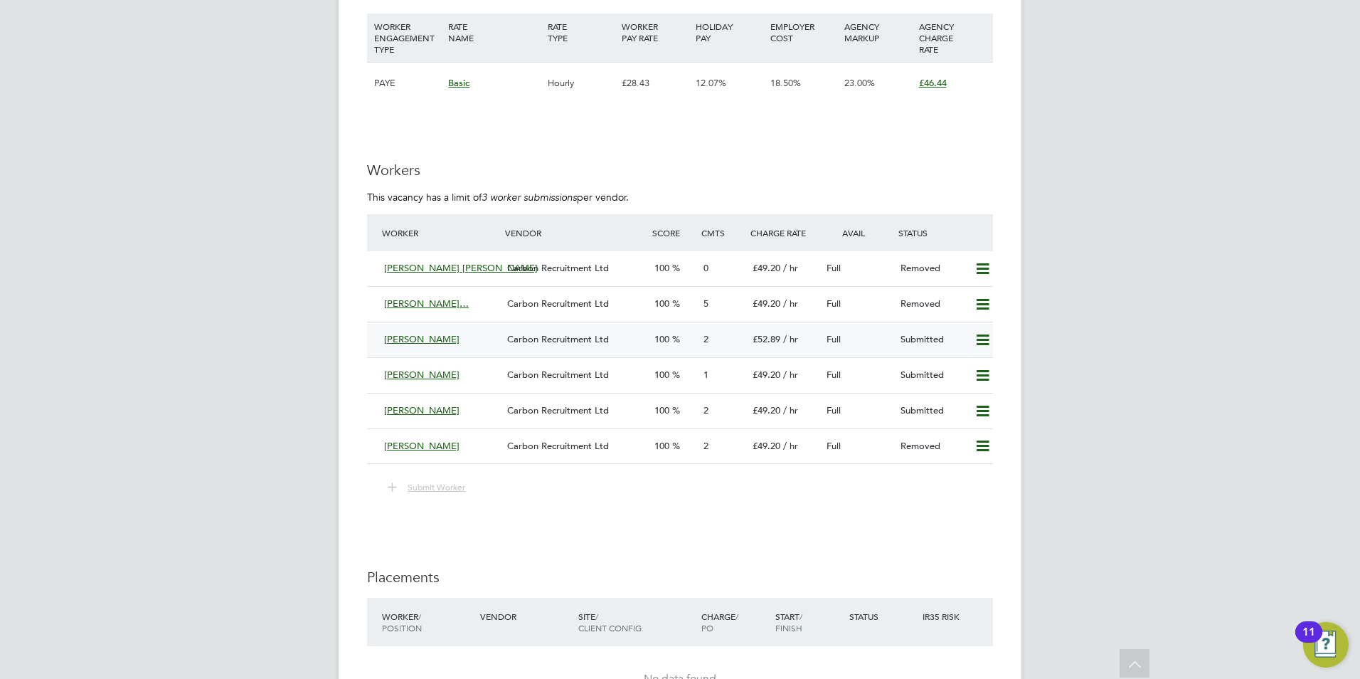
click at [376, 344] on div "Bogdana Rus Carbon Recruitment Ltd 100 2 £52.89 / hr Full Submitted" at bounding box center [680, 340] width 626 height 36
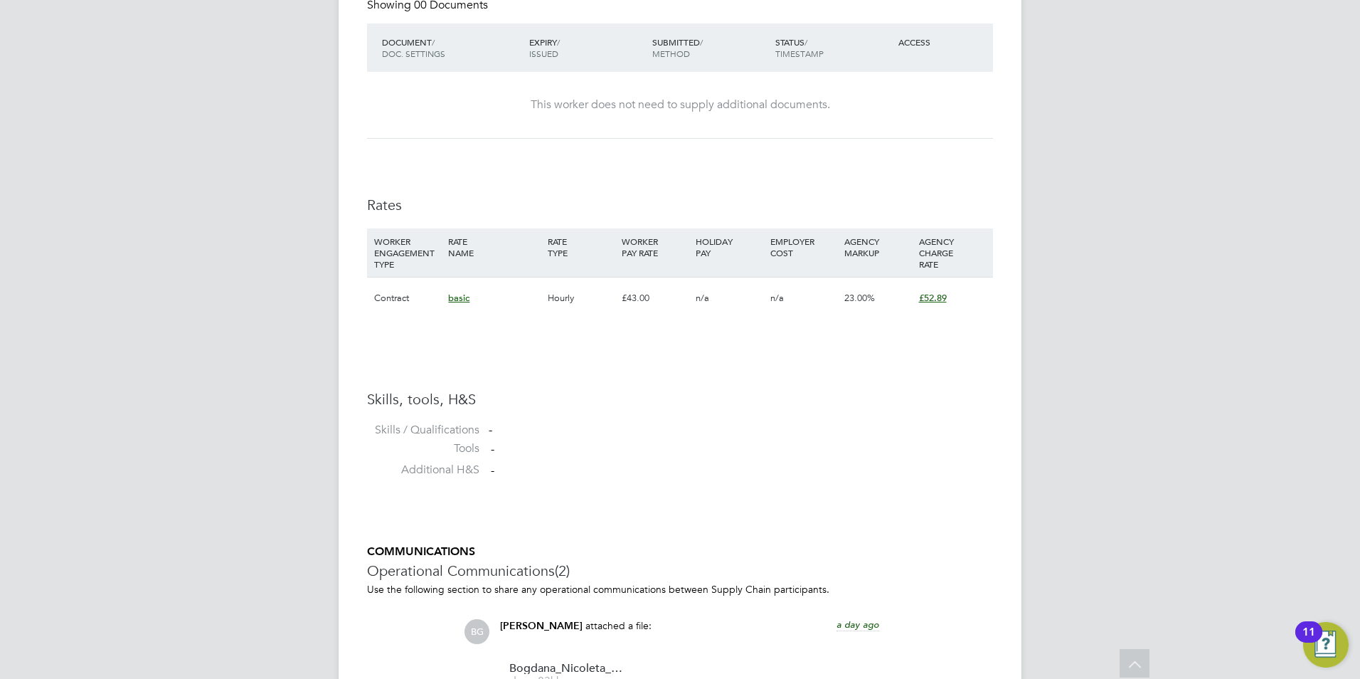
click at [374, 327] on li "WORKER ENGAGEMENT TYPE RATE NAME RATE TYPE WORKER PAY RATE HOLIDAY PAY EMPLOYER…" at bounding box center [680, 280] width 626 height 105
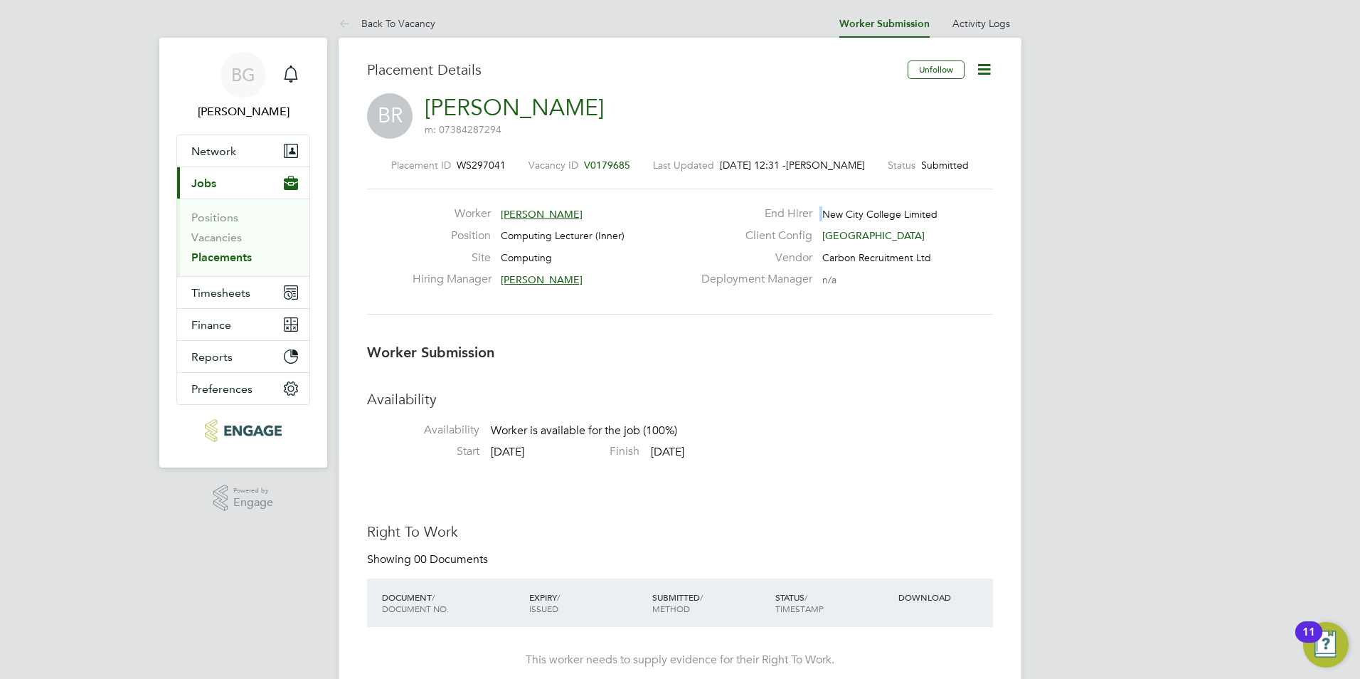
drag, startPoint x: 825, startPoint y: 216, endPoint x: 962, endPoint y: 211, distance: 136.7
click at [972, 208] on div "End Hirer New City College Limited" at bounding box center [846, 217] width 306 height 22
drag, startPoint x: 962, startPoint y: 211, endPoint x: 944, endPoint y: 212, distance: 17.8
click at [944, 212] on div "End Hirer New City College Limited" at bounding box center [846, 217] width 306 height 22
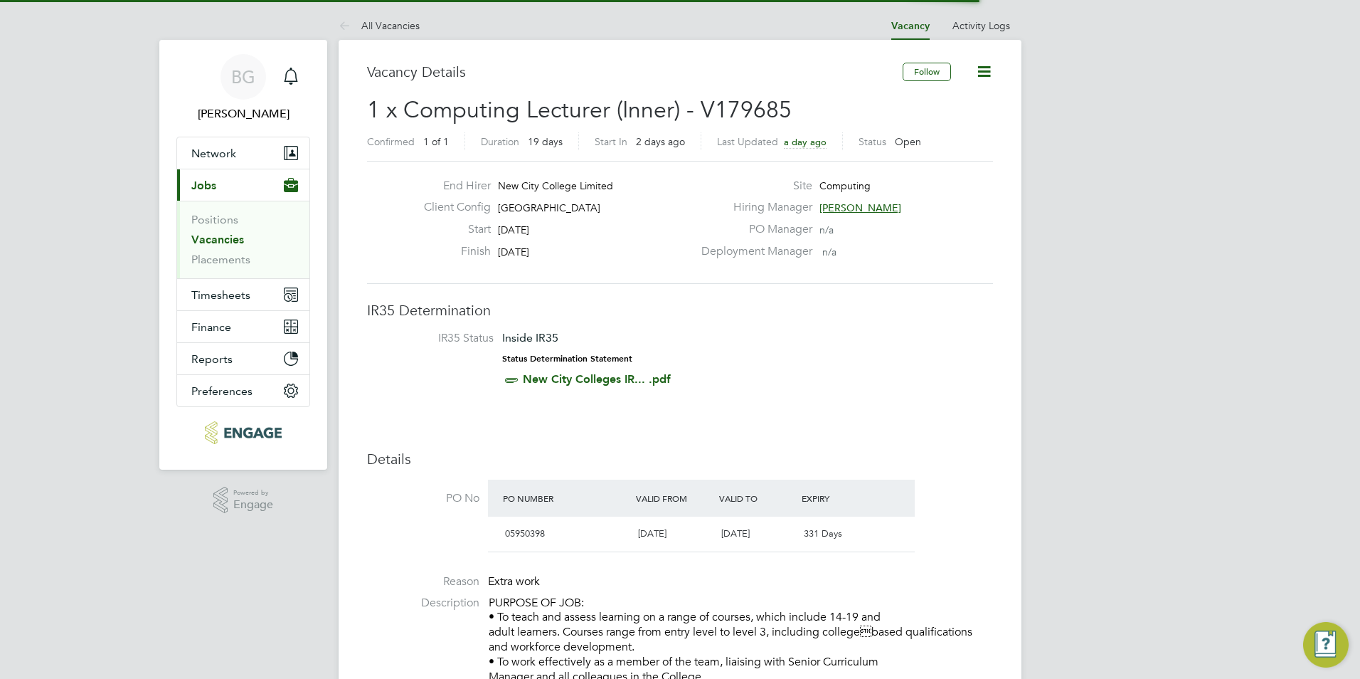
scroll to position [7, 7]
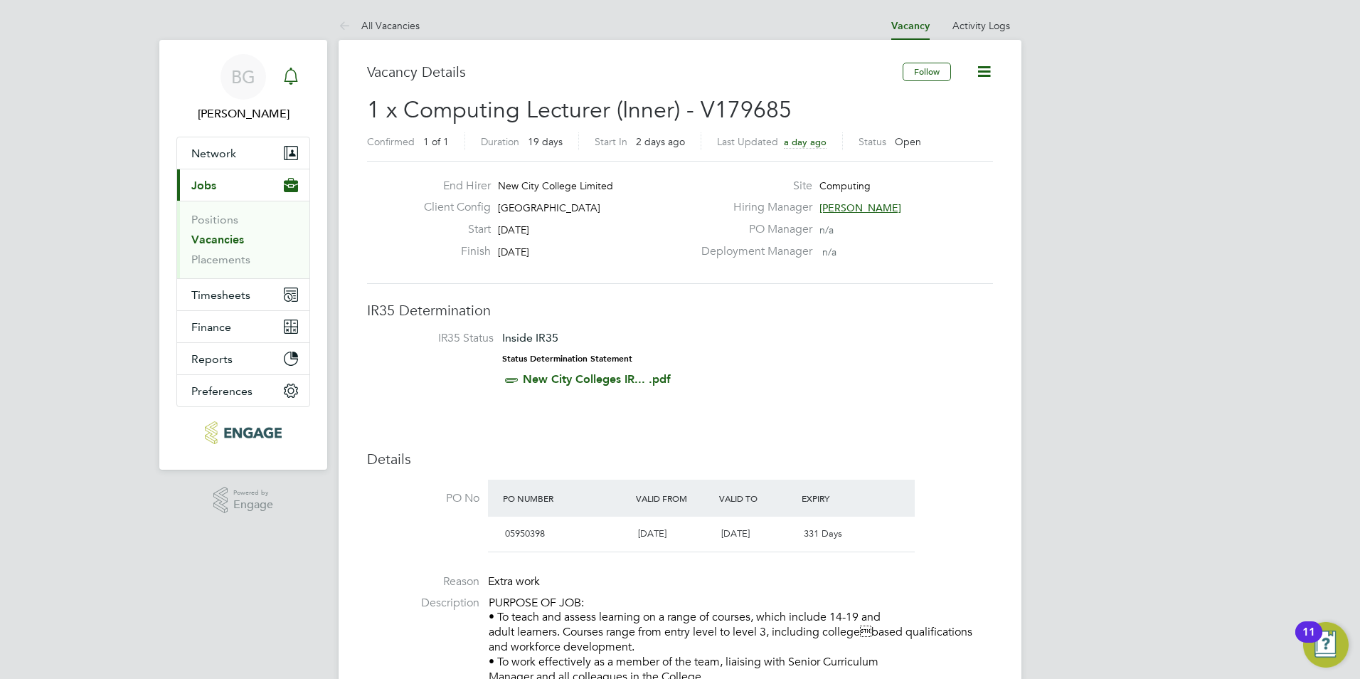
click at [305, 76] on div "Main navigation" at bounding box center [291, 77] width 28 height 28
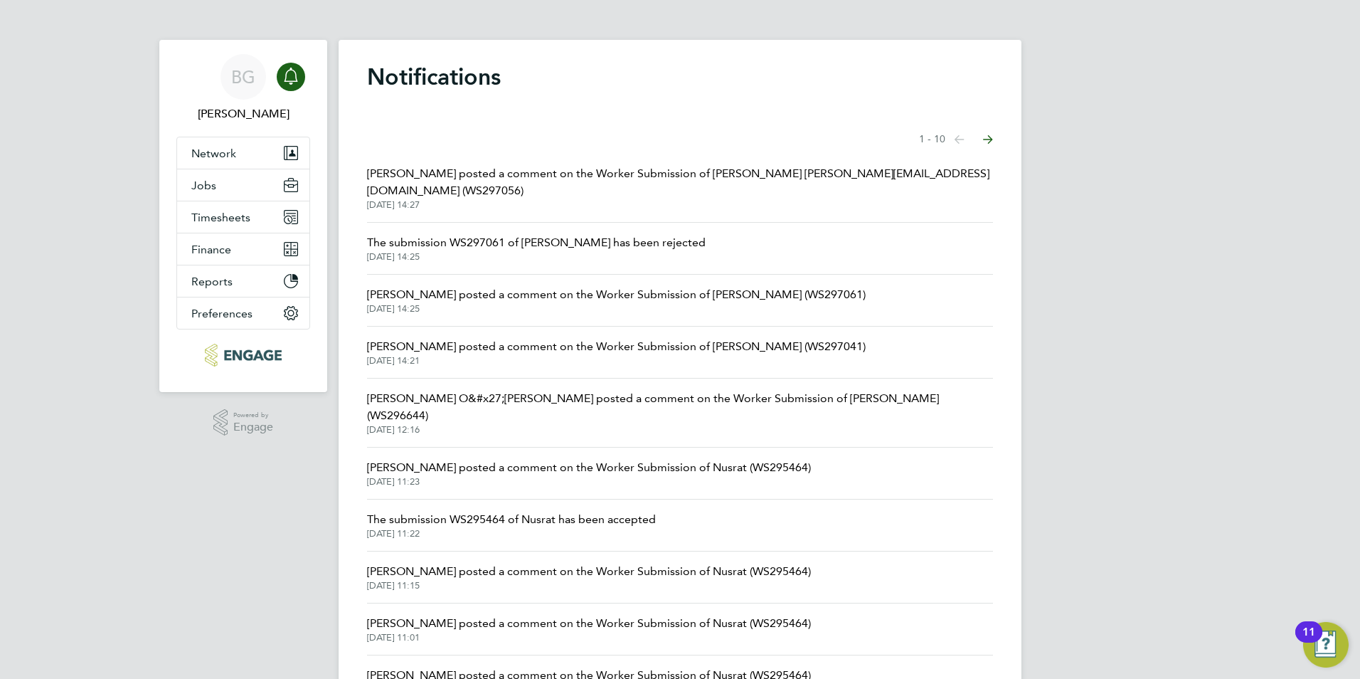
click at [303, 78] on div "Main navigation" at bounding box center [291, 77] width 28 height 28
